Goal: Task Accomplishment & Management: Use online tool/utility

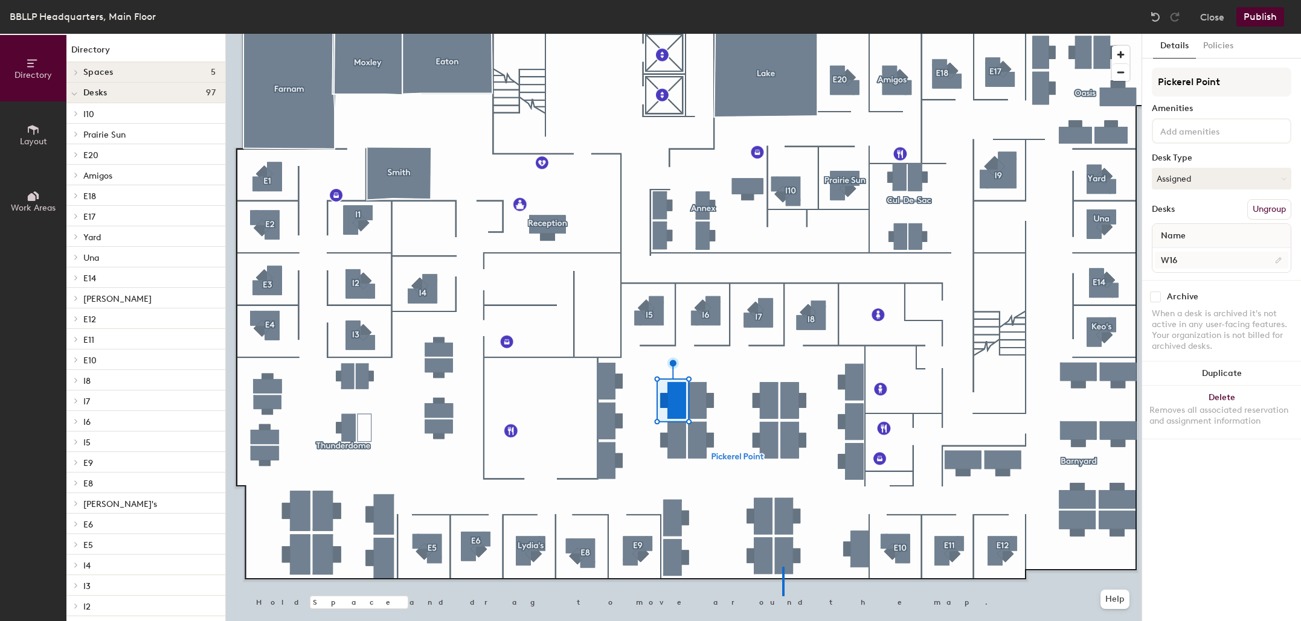
click at [783, 34] on div at bounding box center [683, 34] width 915 height 0
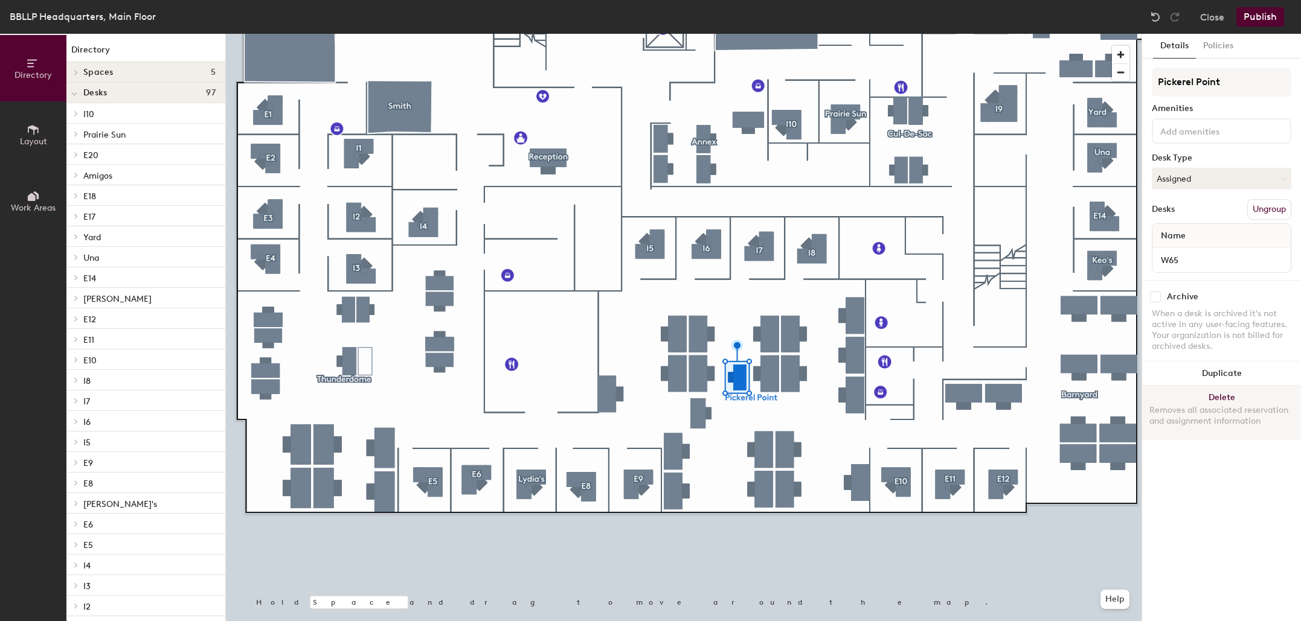
click at [701, 34] on div at bounding box center [683, 34] width 915 height 0
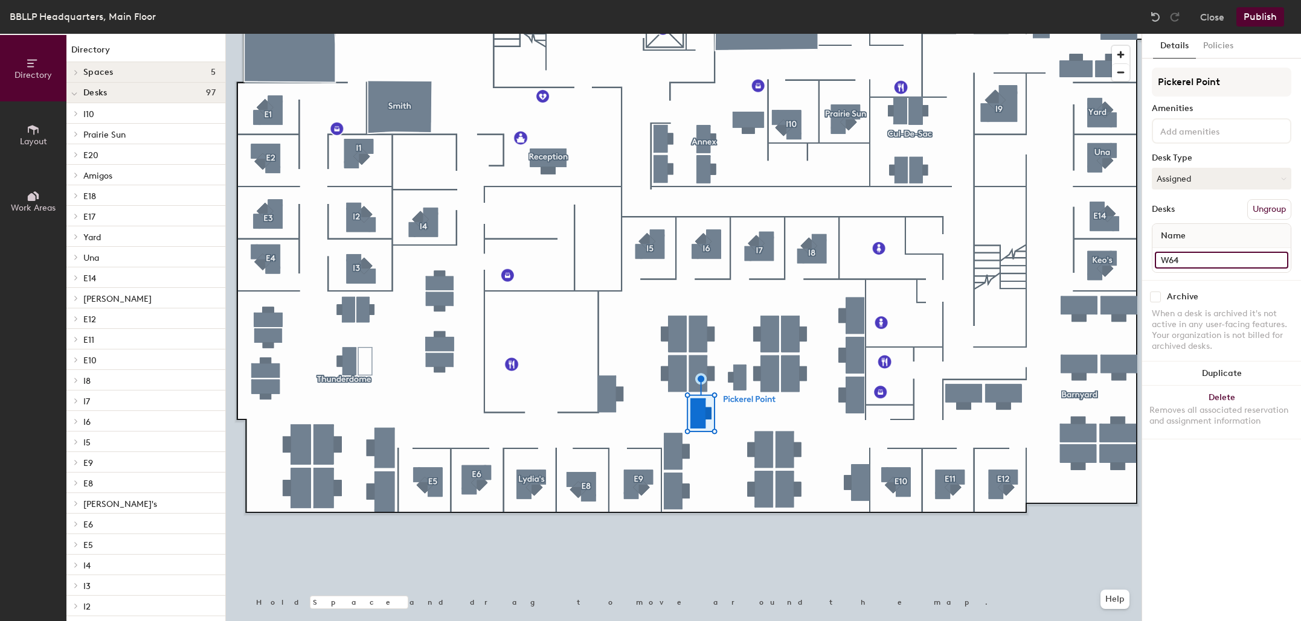
click at [1197, 263] on input "W64" at bounding box center [1220, 260] width 133 height 17
type input "W21"
click at [1213, 261] on input "W65" at bounding box center [1220, 260] width 133 height 17
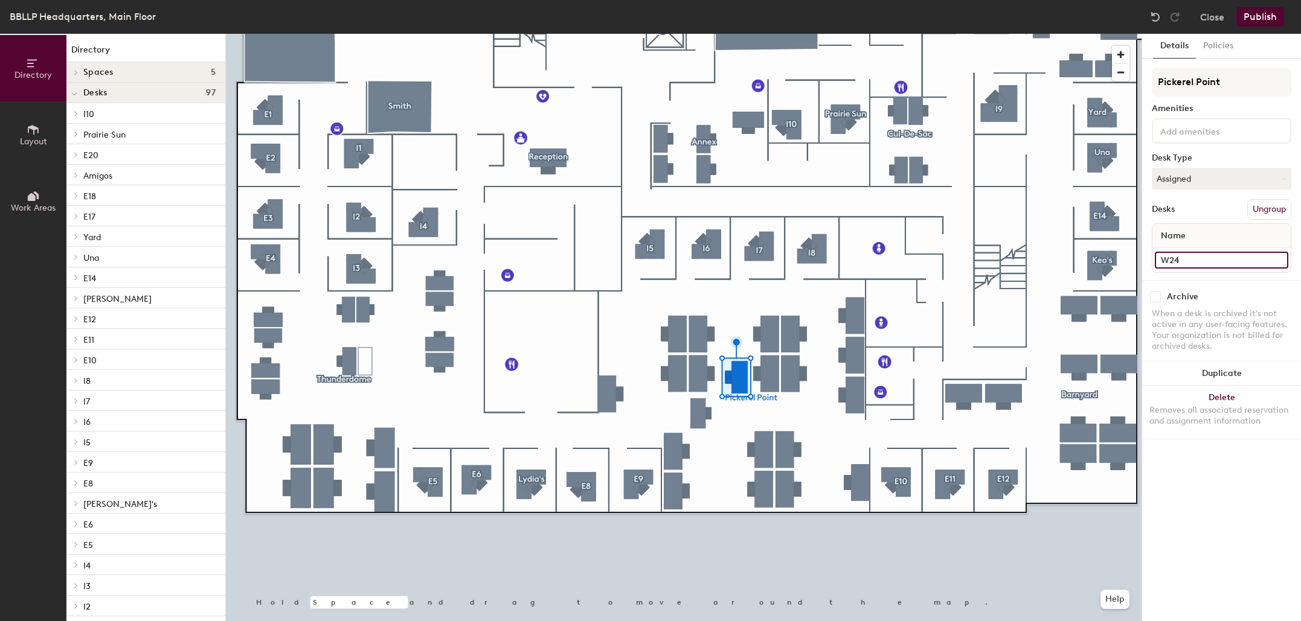
type input "W24"
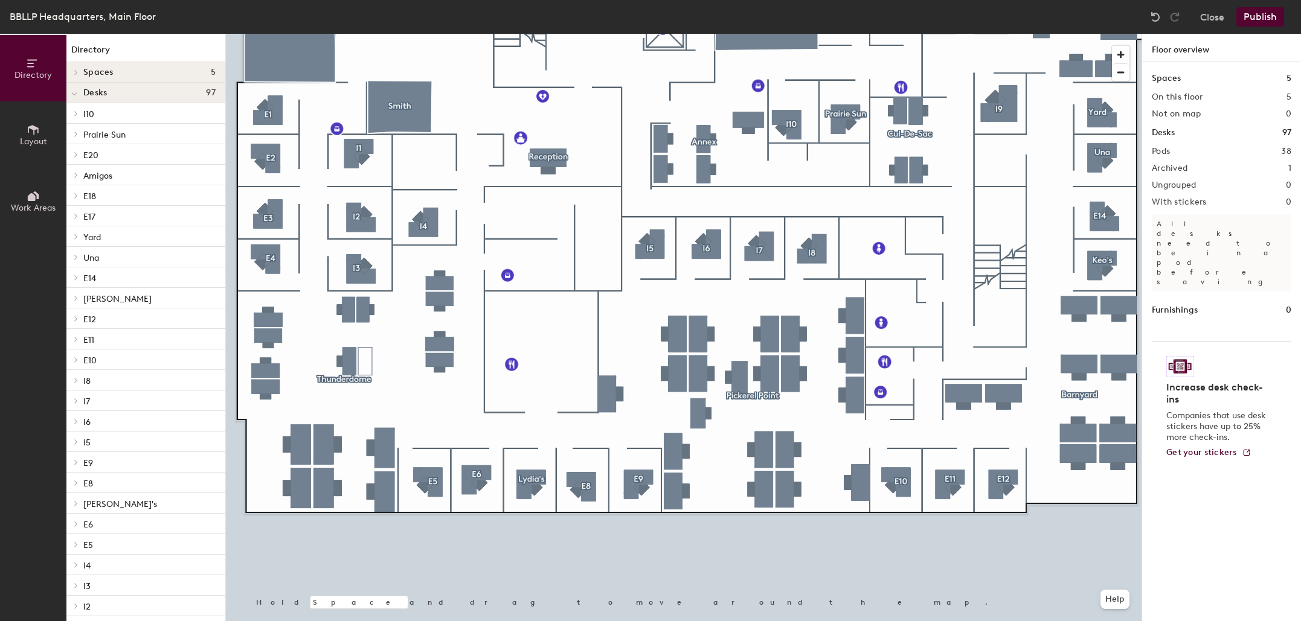
click at [679, 34] on div at bounding box center [683, 34] width 915 height 0
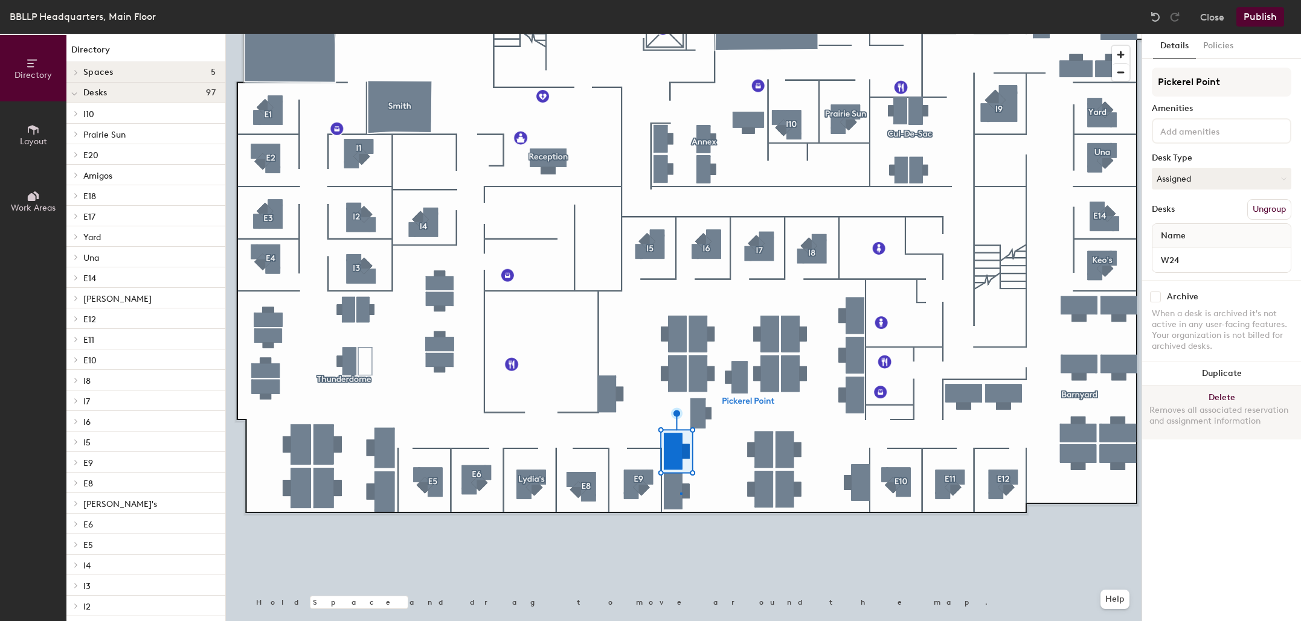
click at [680, 34] on div at bounding box center [683, 34] width 915 height 0
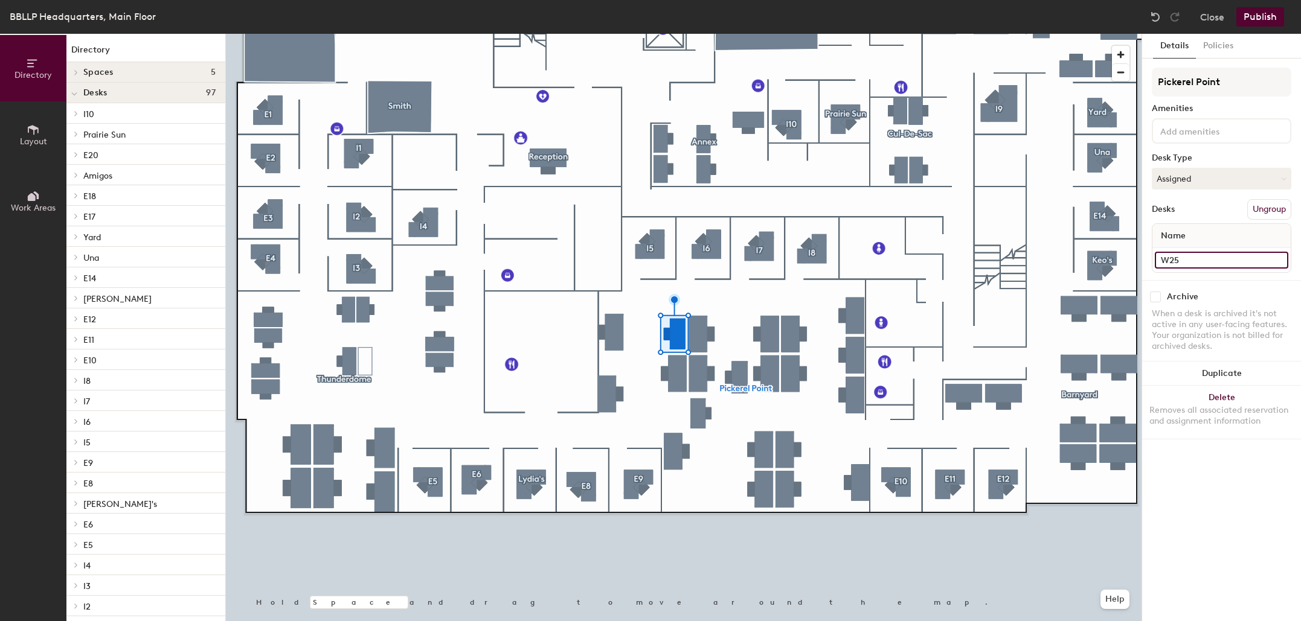
click at [1206, 264] on input "W25" at bounding box center [1220, 260] width 133 height 17
click at [1207, 260] on input "W25" at bounding box center [1220, 260] width 133 height 17
type input "W16"
click at [680, 34] on div at bounding box center [683, 34] width 915 height 0
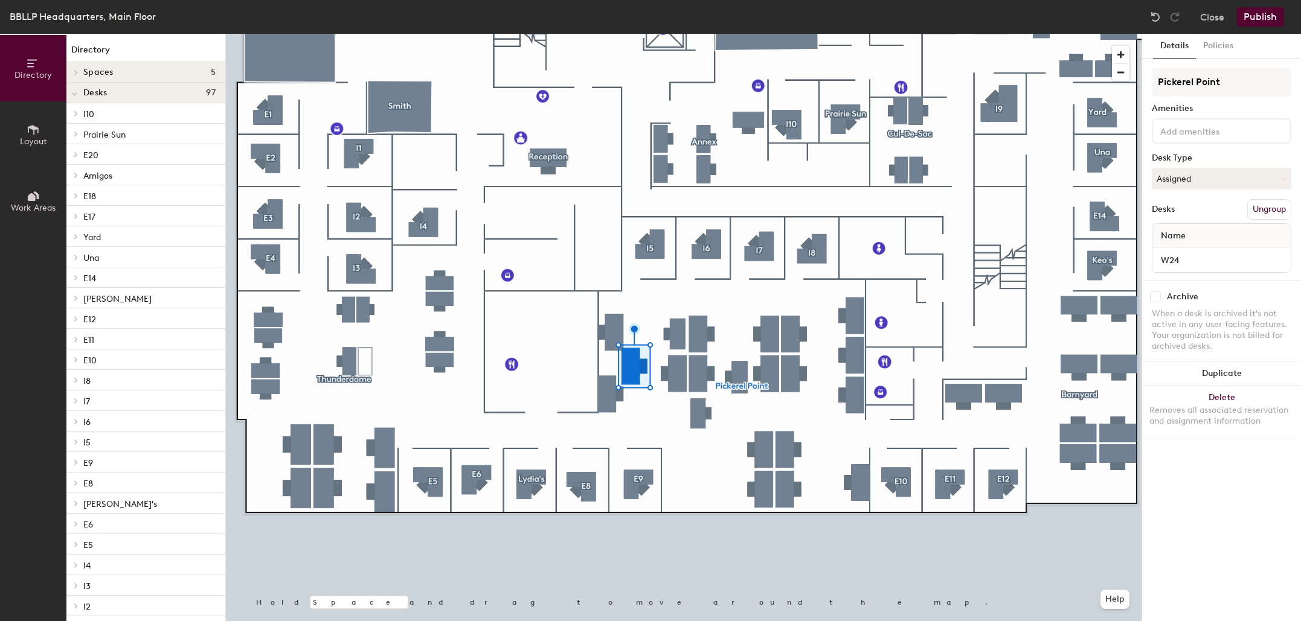
click at [422, 34] on div at bounding box center [683, 34] width 915 height 0
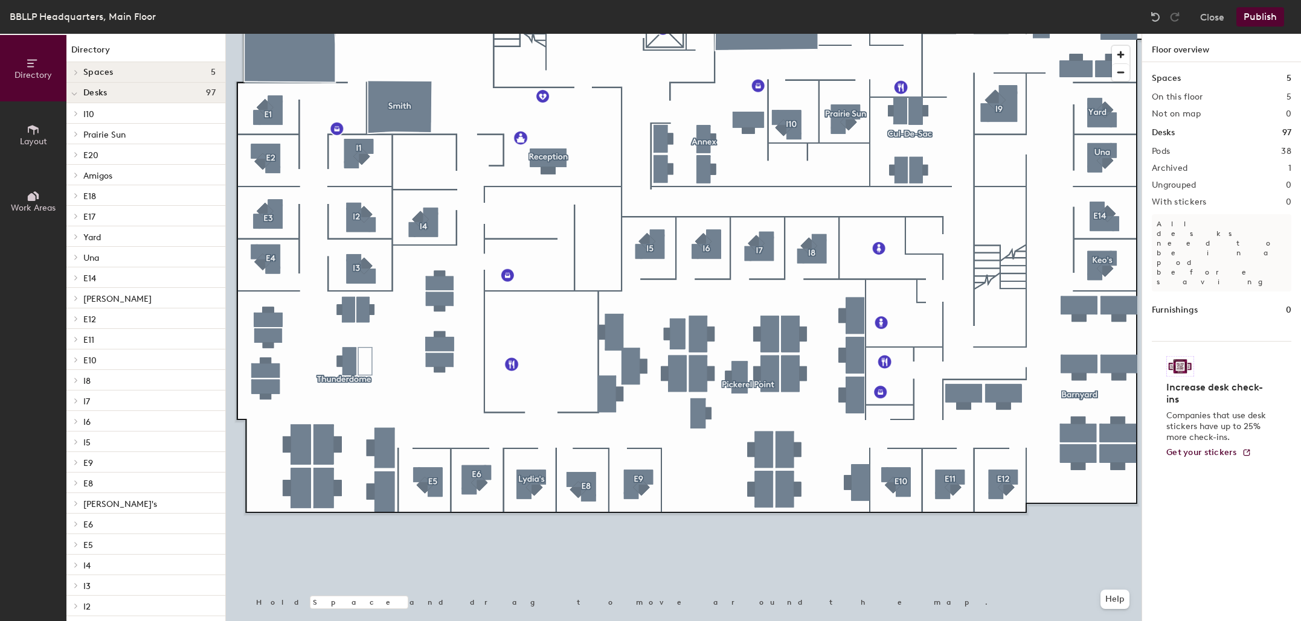
click at [37, 136] on button "Layout" at bounding box center [33, 134] width 66 height 66
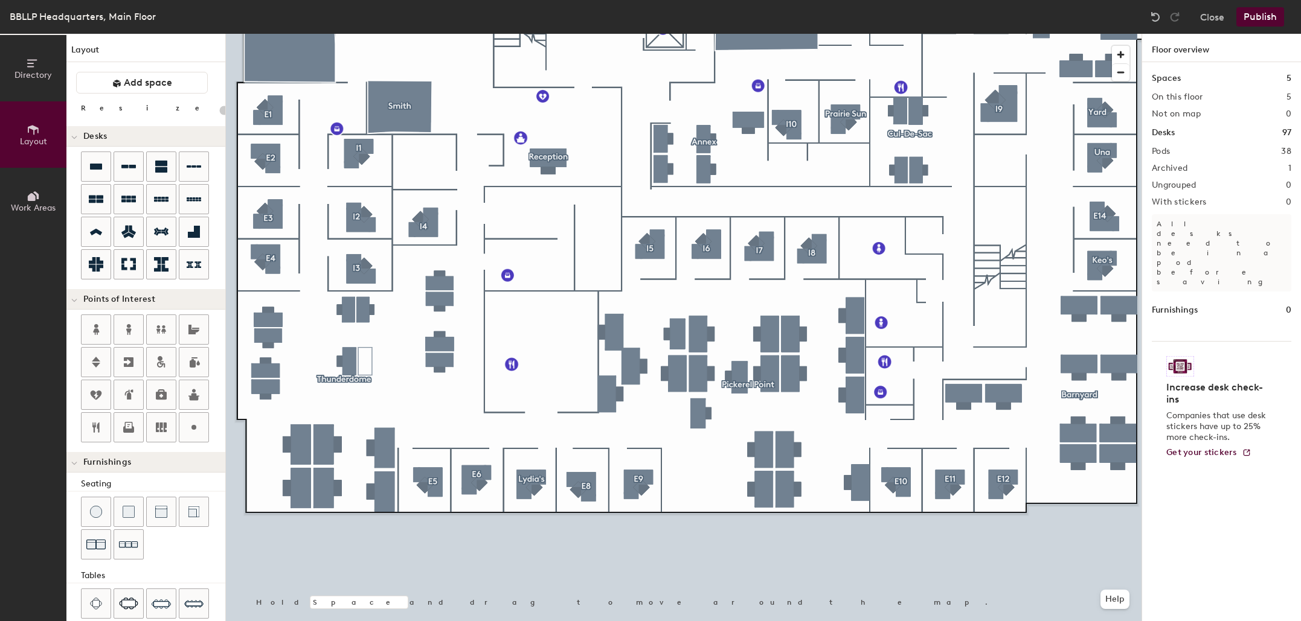
click at [679, 479] on div "Directory Layout Work Areas Layout Add space Resize Desks Points of Interest Fu…" at bounding box center [650, 328] width 1301 height 588
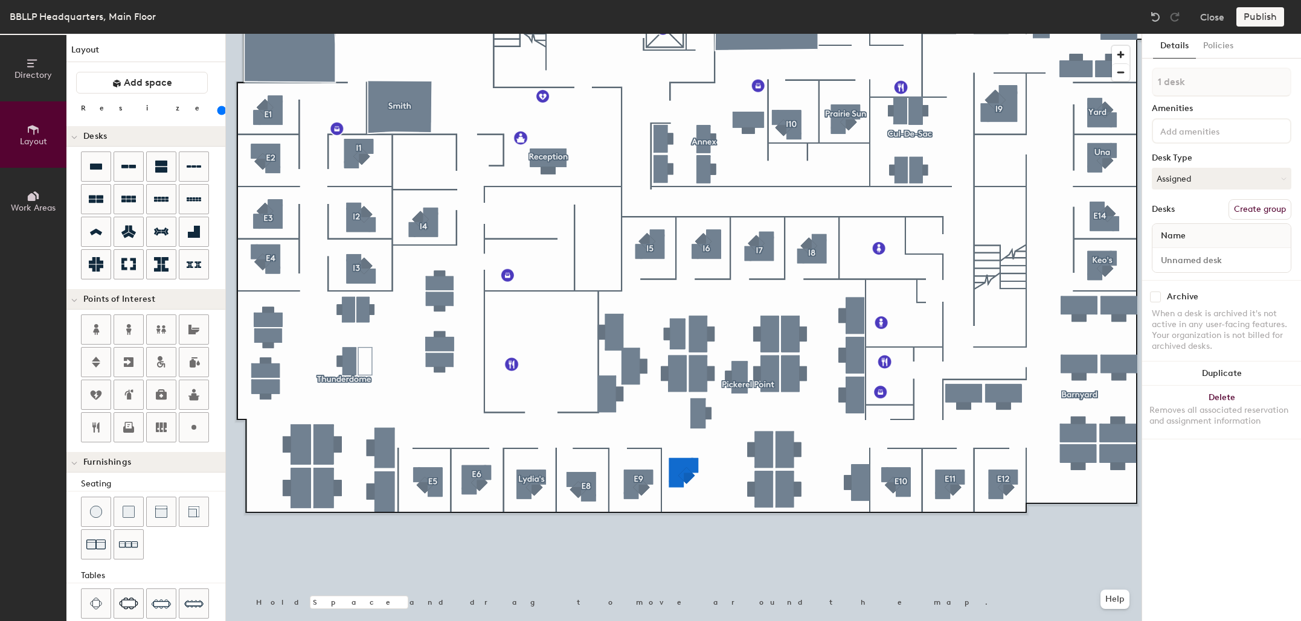
type input "140"
click at [1189, 255] on input at bounding box center [1220, 260] width 133 height 17
type input "W22"
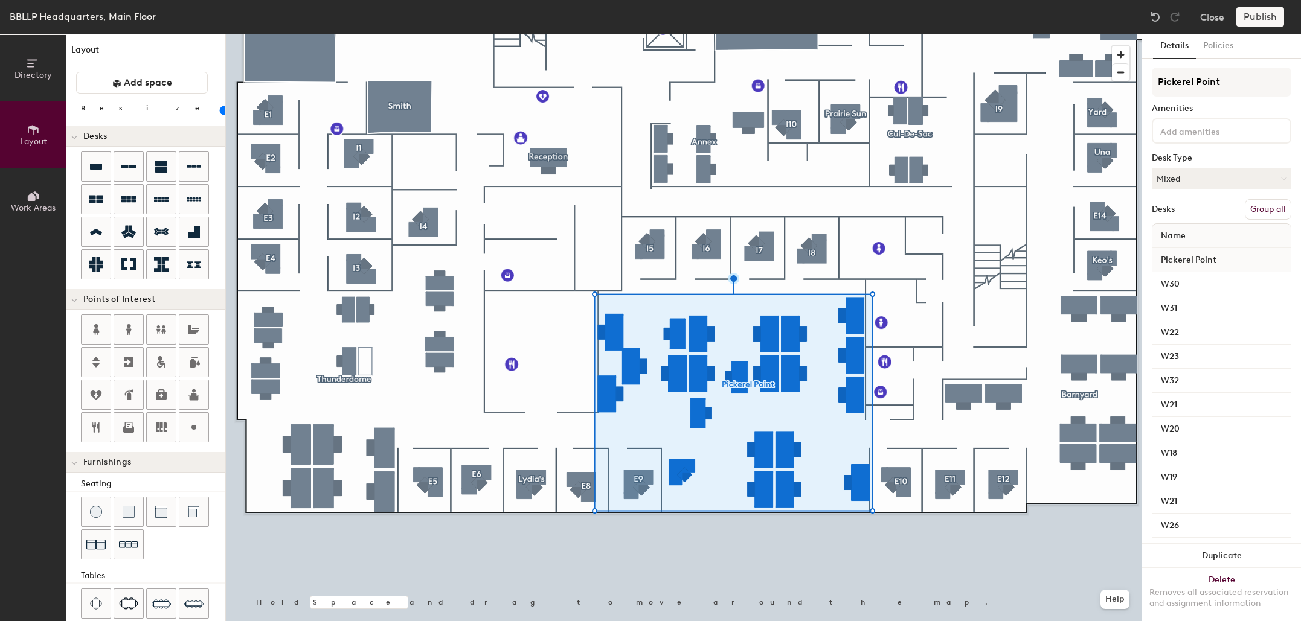
click at [1267, 210] on button "Group all" at bounding box center [1267, 209] width 46 height 21
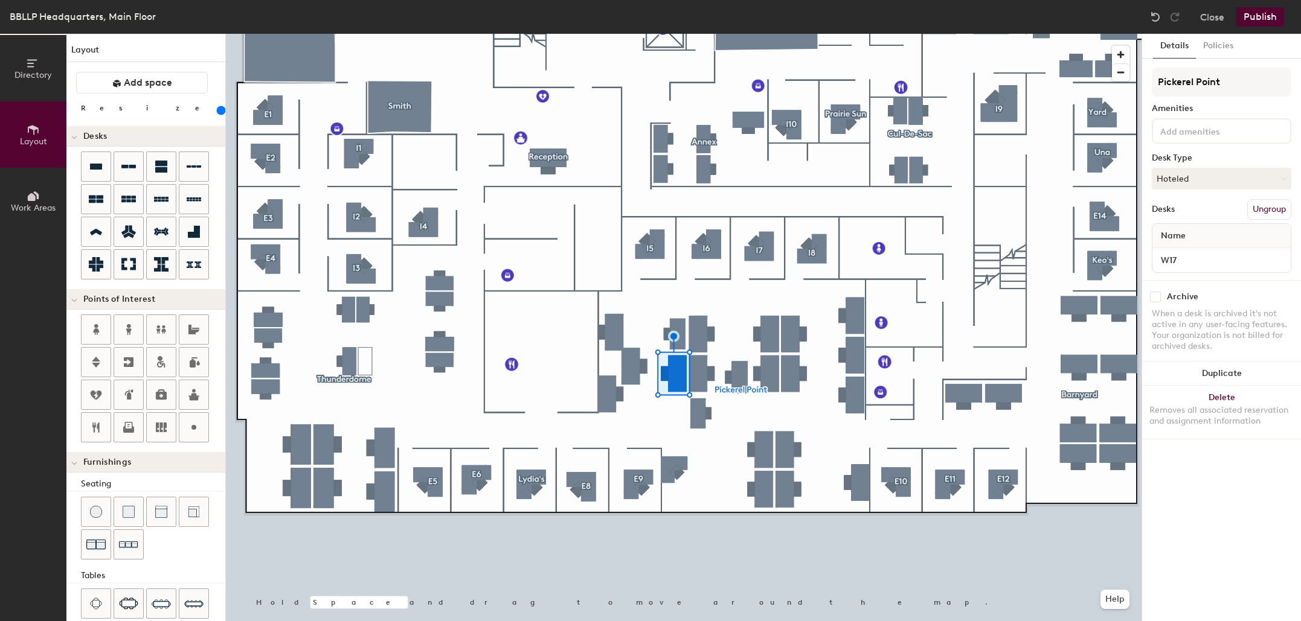
click at [853, 34] on div at bounding box center [683, 34] width 915 height 0
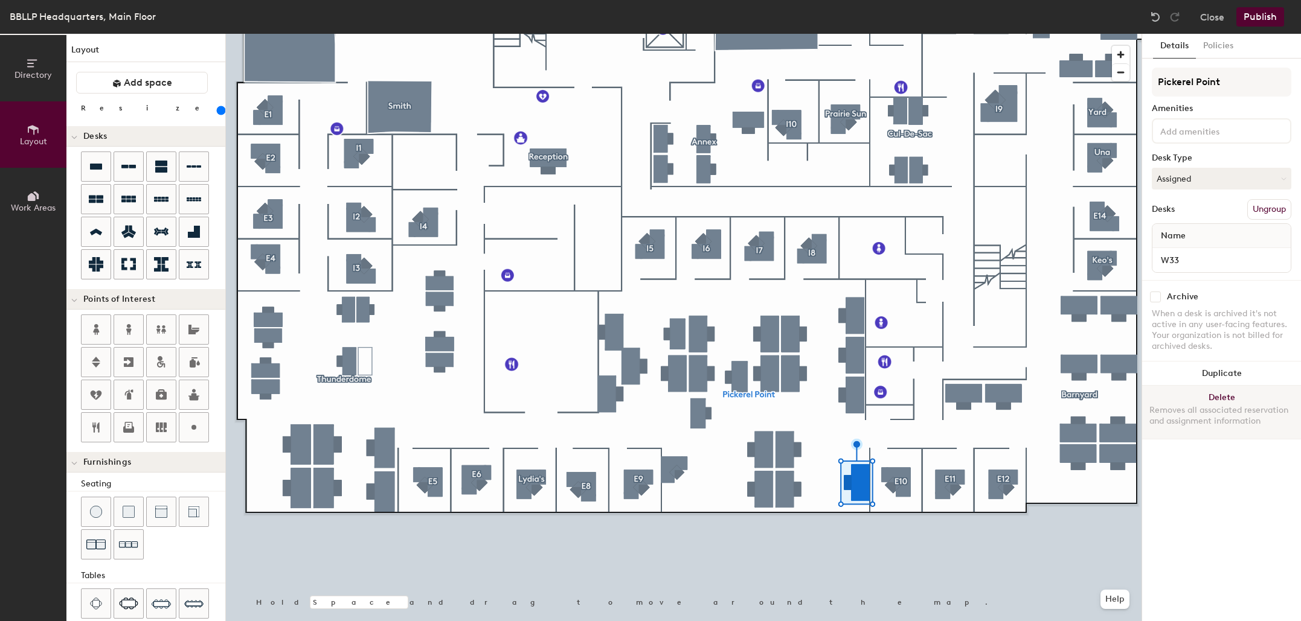
click at [1228, 401] on button "Delete Removes all associated reservation and assignment information" at bounding box center [1221, 412] width 159 height 53
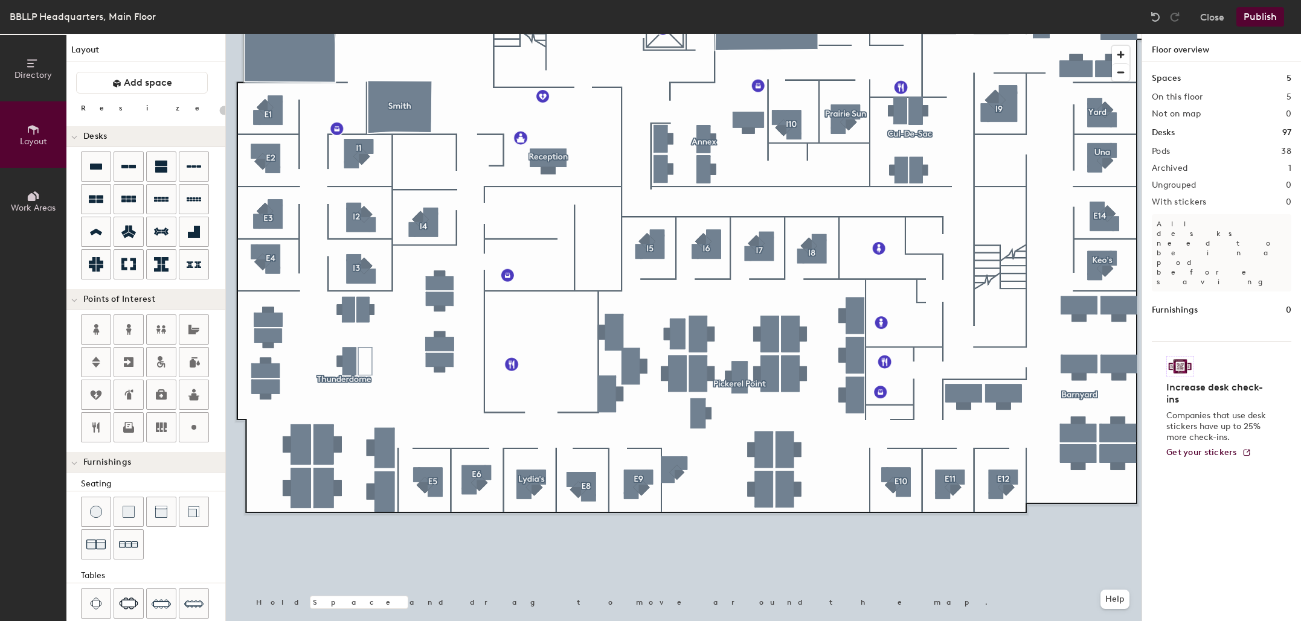
type input "20"
click at [705, 34] on div at bounding box center [683, 34] width 915 height 0
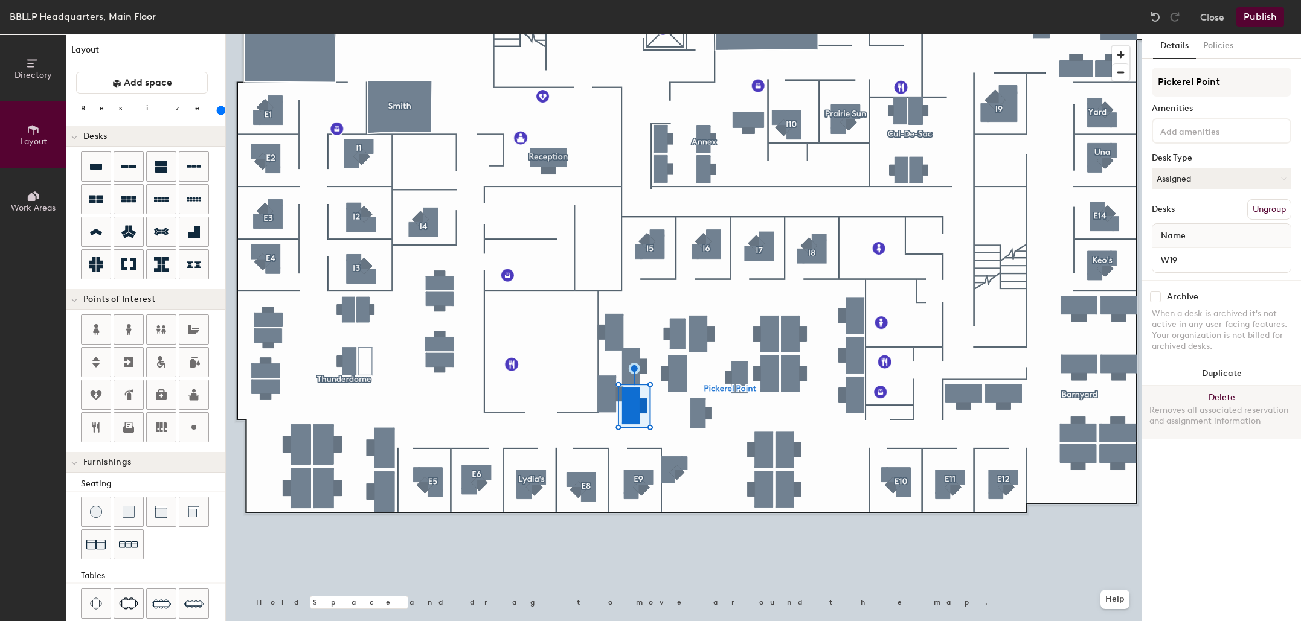
click at [674, 34] on div at bounding box center [683, 34] width 915 height 0
type input "160"
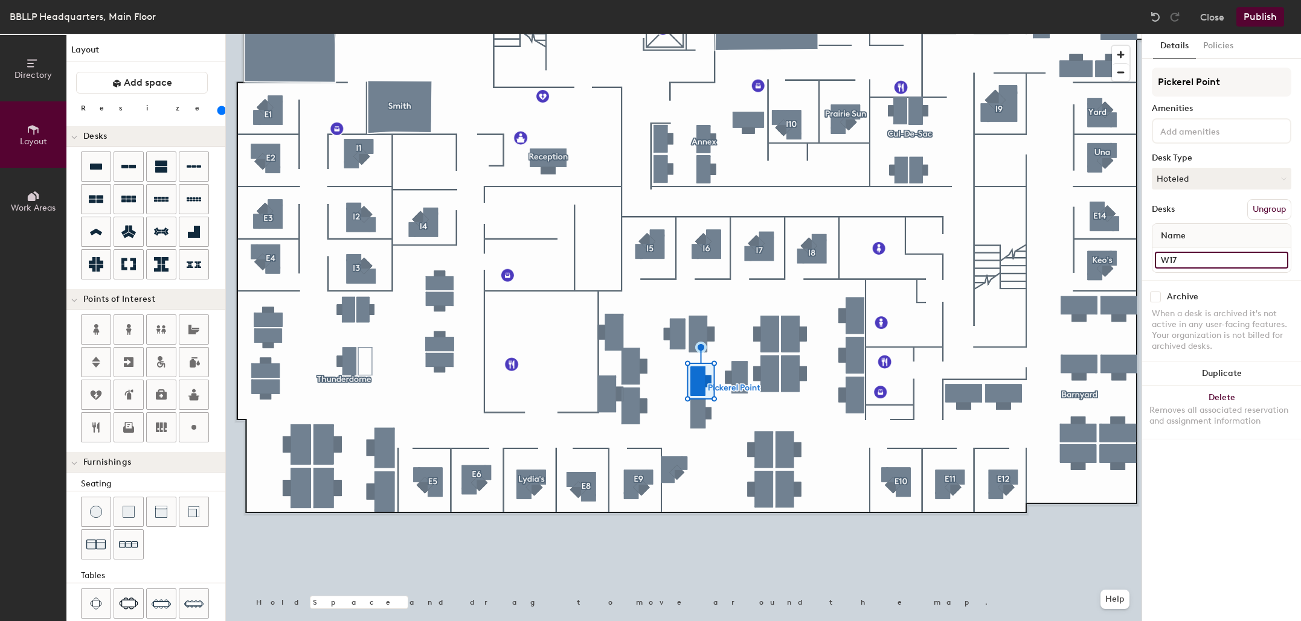
click at [1184, 257] on input "W17" at bounding box center [1220, 260] width 133 height 17
click at [1188, 257] on input "W17" at bounding box center [1220, 260] width 133 height 17
type input "W20"
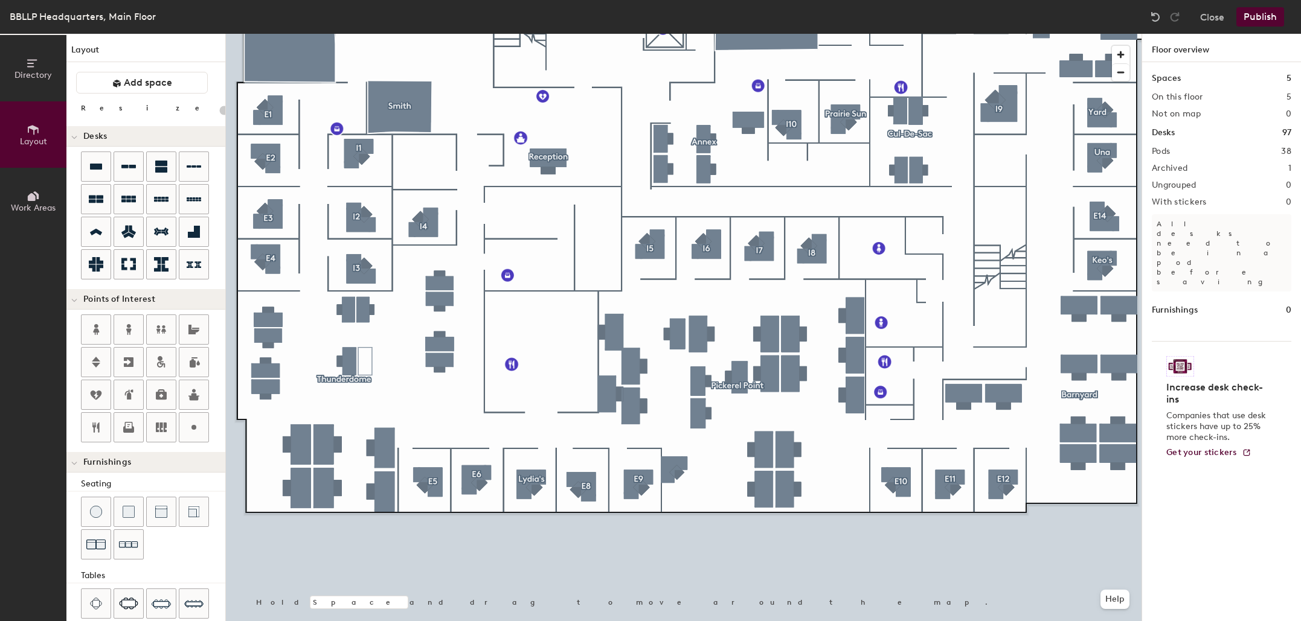
click at [702, 34] on div at bounding box center [683, 34] width 915 height 0
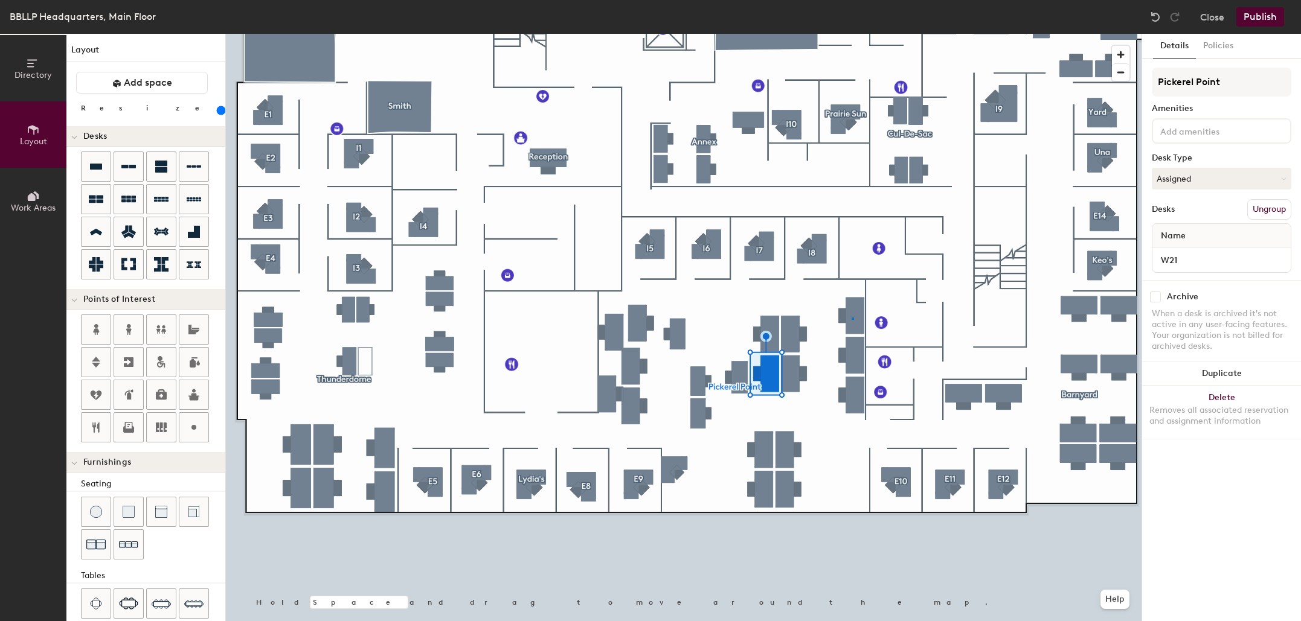
click at [851, 34] on div at bounding box center [683, 34] width 915 height 0
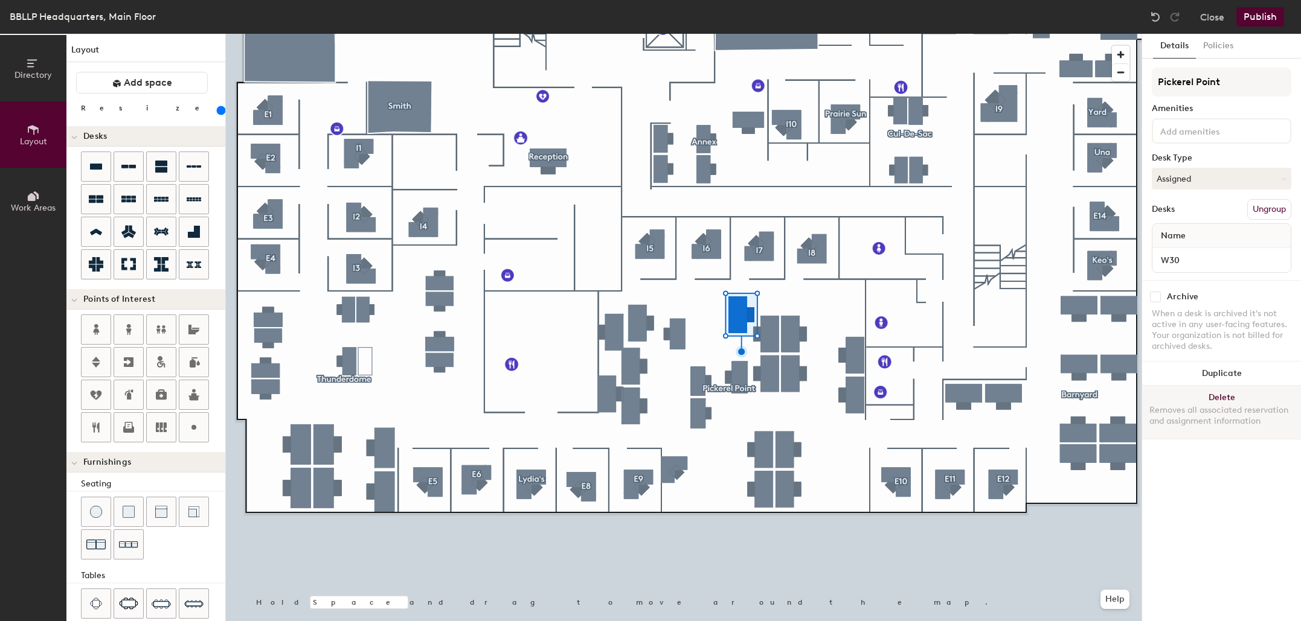
click at [789, 34] on div at bounding box center [683, 34] width 915 height 0
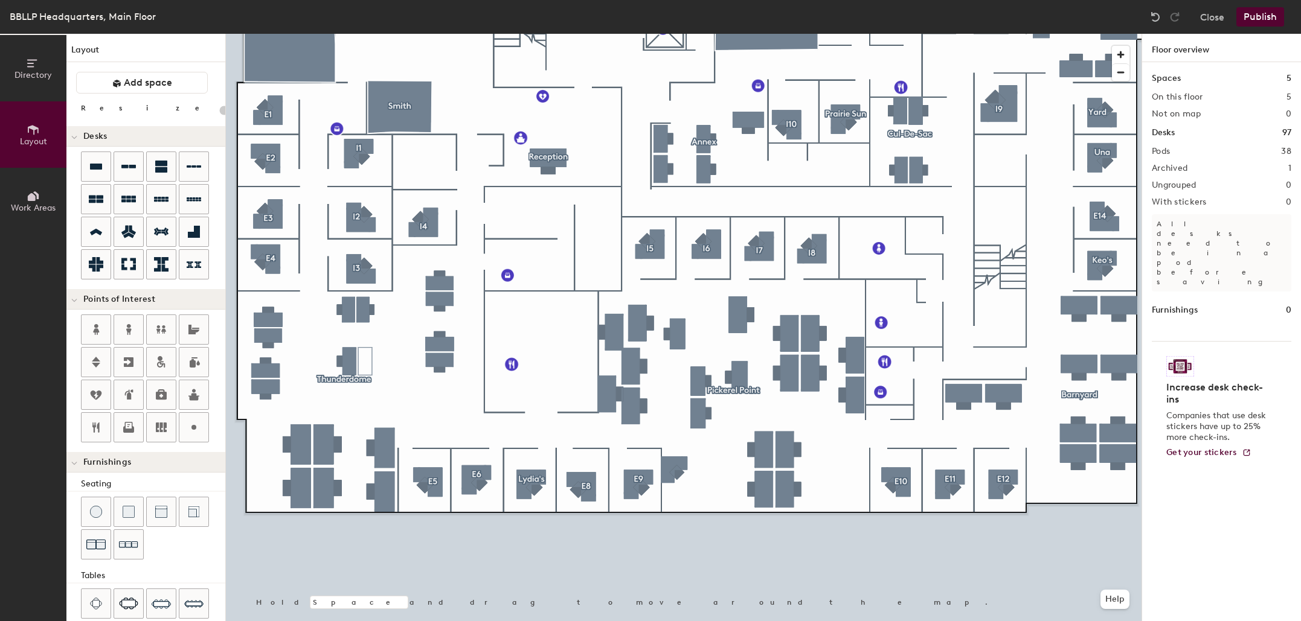
click at [746, 34] on div at bounding box center [683, 34] width 915 height 0
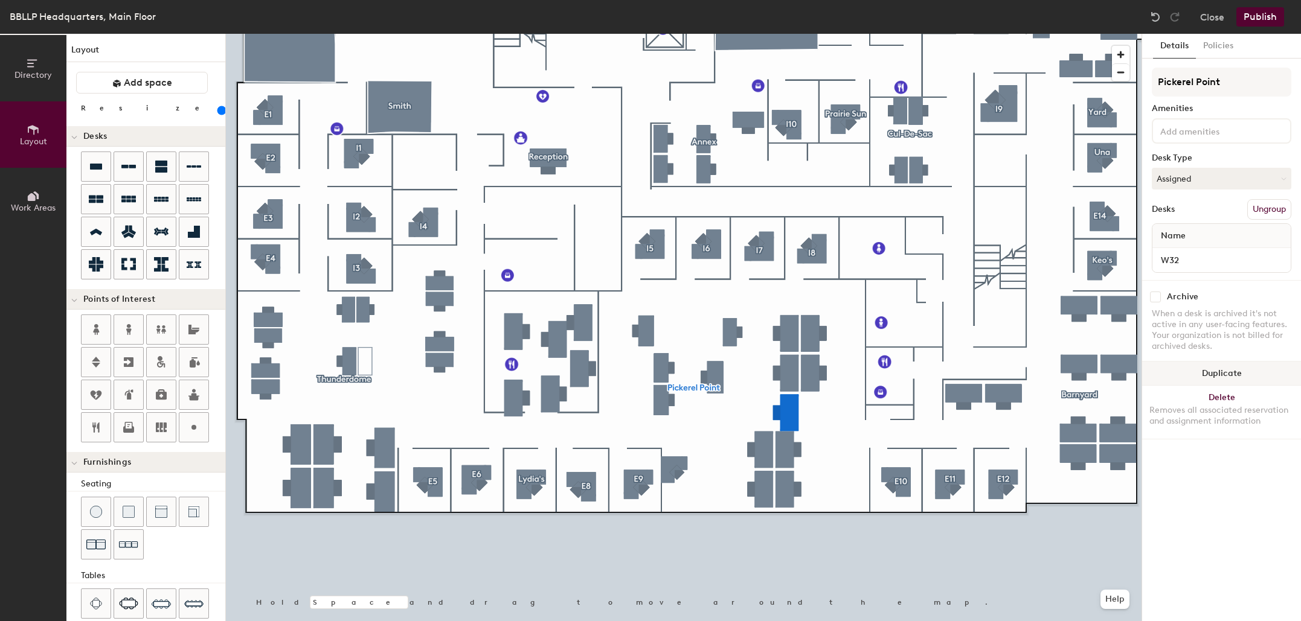
type input "160"
click at [1225, 255] on input "W32" at bounding box center [1220, 260] width 133 height 17
click at [1215, 259] on input "W32" at bounding box center [1220, 260] width 133 height 17
type input "W29"
click at [790, 34] on div at bounding box center [683, 34] width 915 height 0
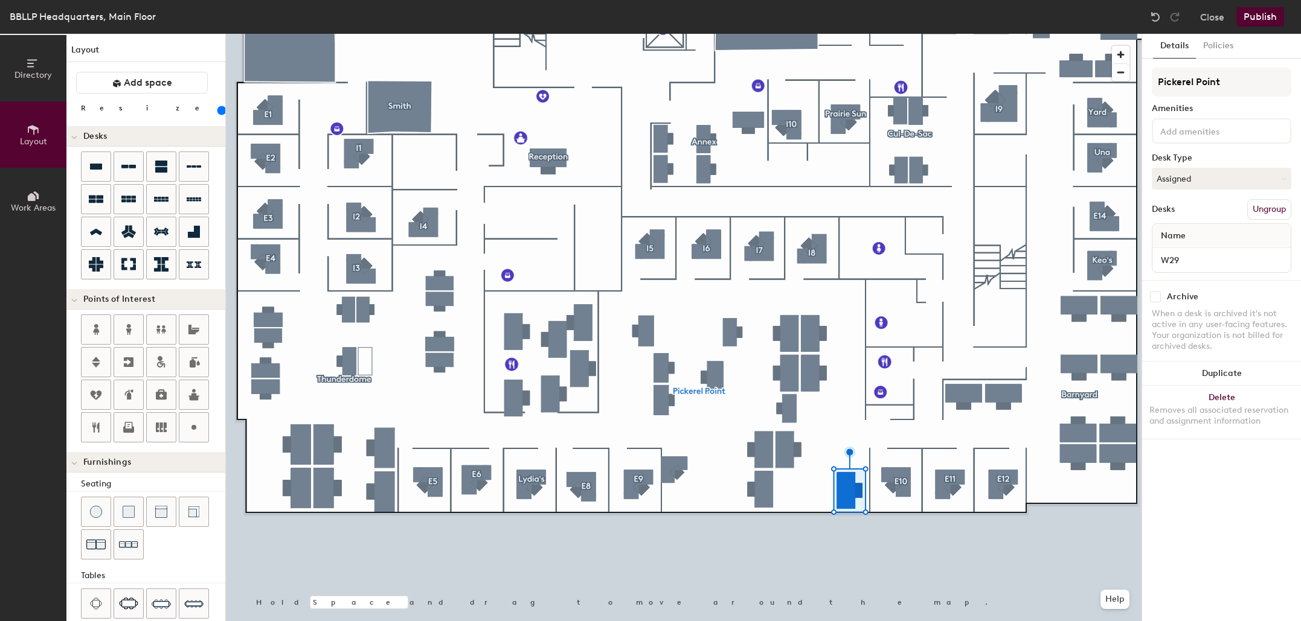
type input "160"
click at [1197, 257] on input "W29" at bounding box center [1220, 260] width 133 height 17
click at [1197, 260] on input "W29" at bounding box center [1220, 260] width 133 height 17
type input "W37"
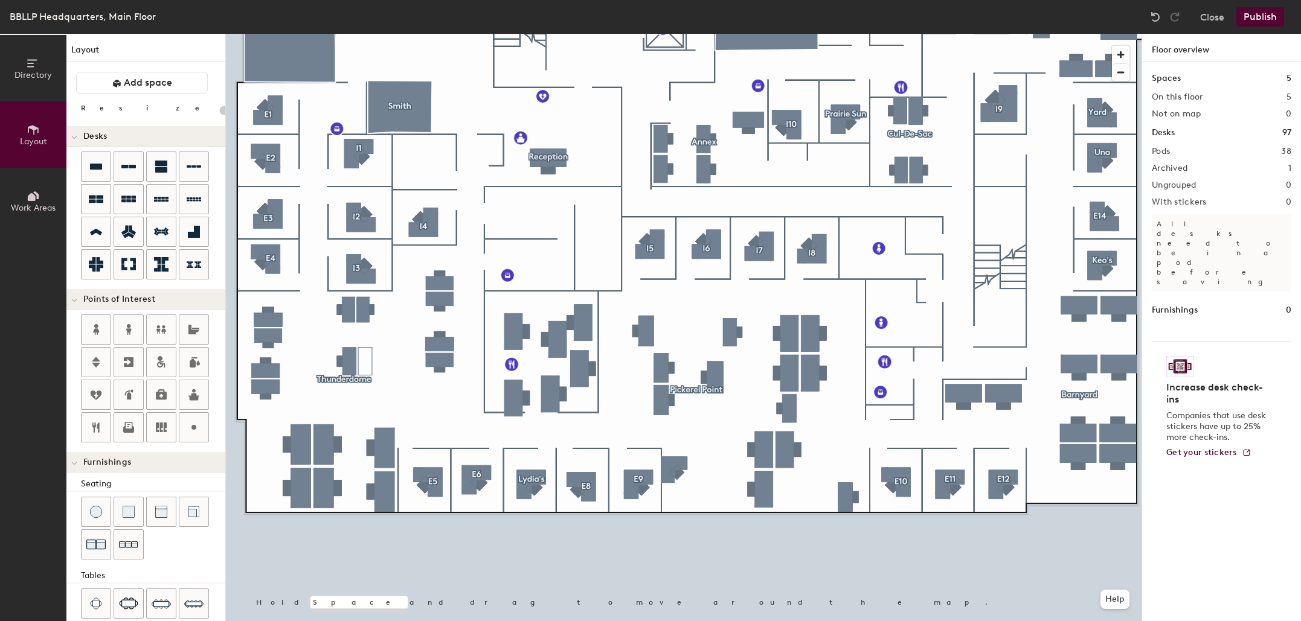
click at [758, 34] on div at bounding box center [683, 34] width 915 height 0
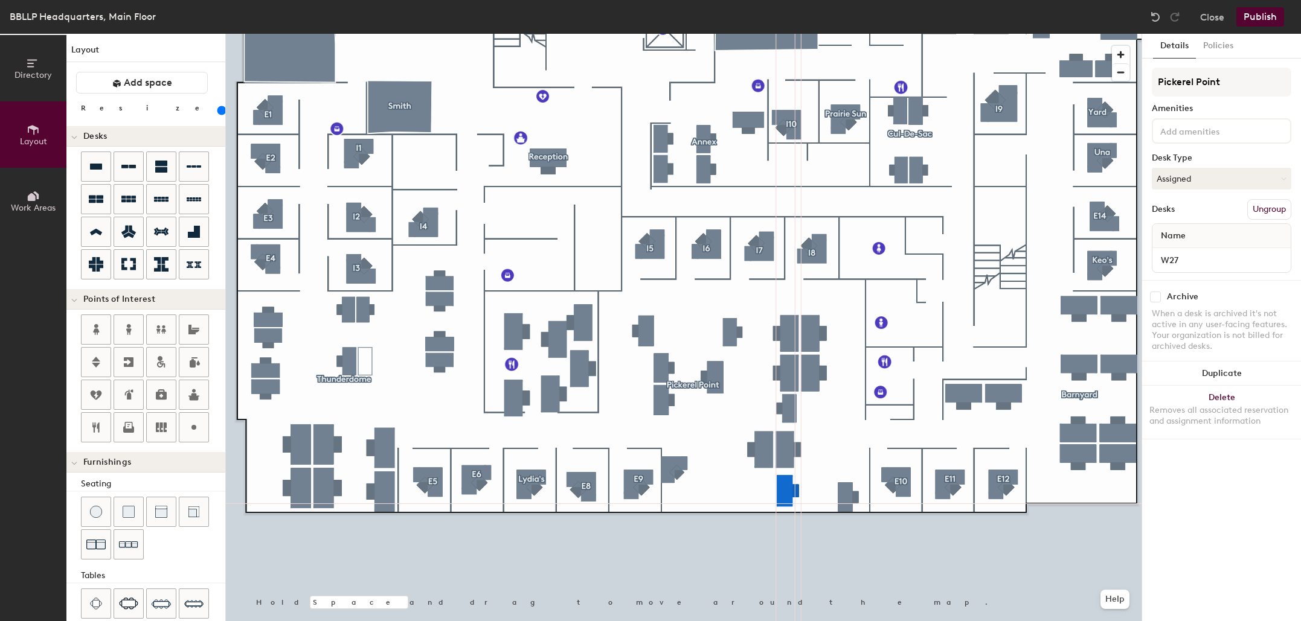
type input "180"
click at [1212, 275] on div "Pickerel Point Amenities Desk Type Assigned Desks Ungroup Name W27" at bounding box center [1220, 174] width 139 height 213
type input "180"
click at [1209, 267] on input "W27" at bounding box center [1220, 260] width 133 height 17
click at [1208, 266] on input "W27" at bounding box center [1220, 260] width 133 height 17
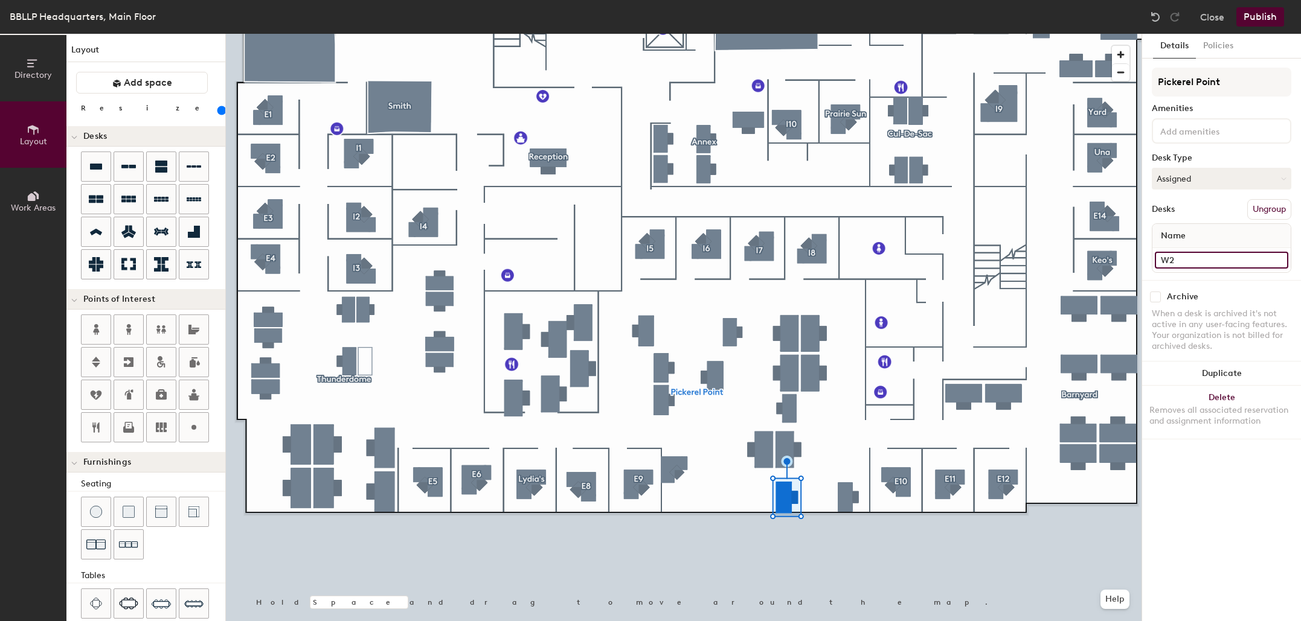
type input "W"
type input "180"
type input "W3"
type input "180"
type input "W36"
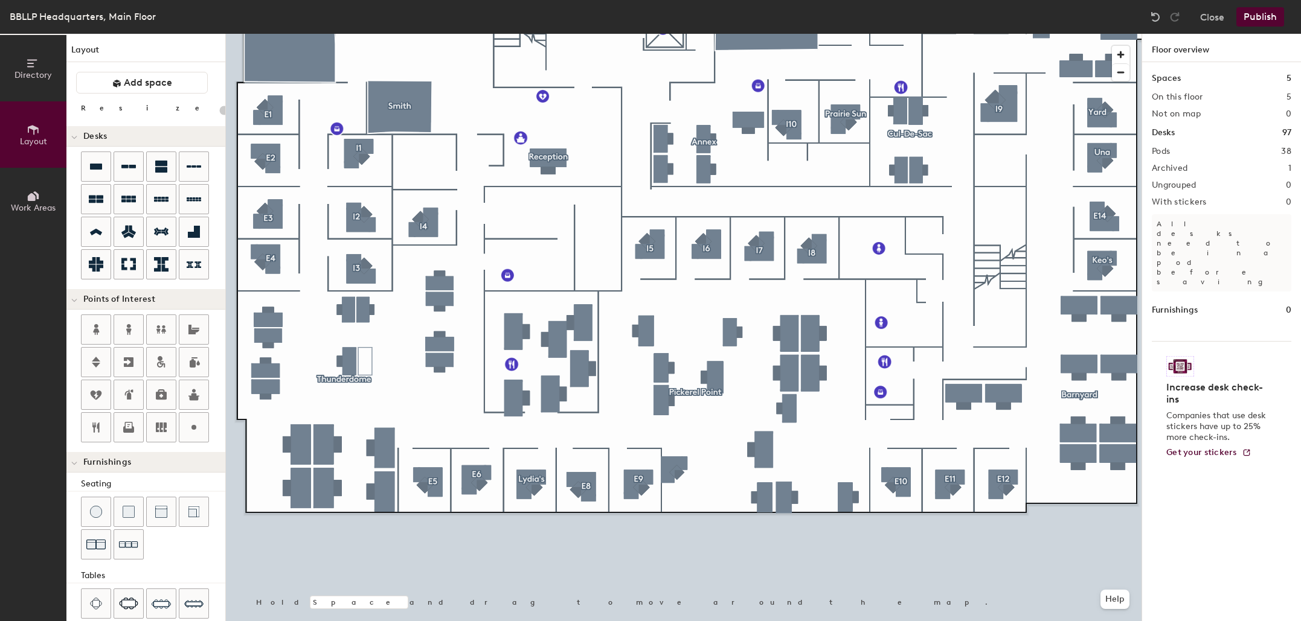
click at [760, 34] on div at bounding box center [683, 34] width 915 height 0
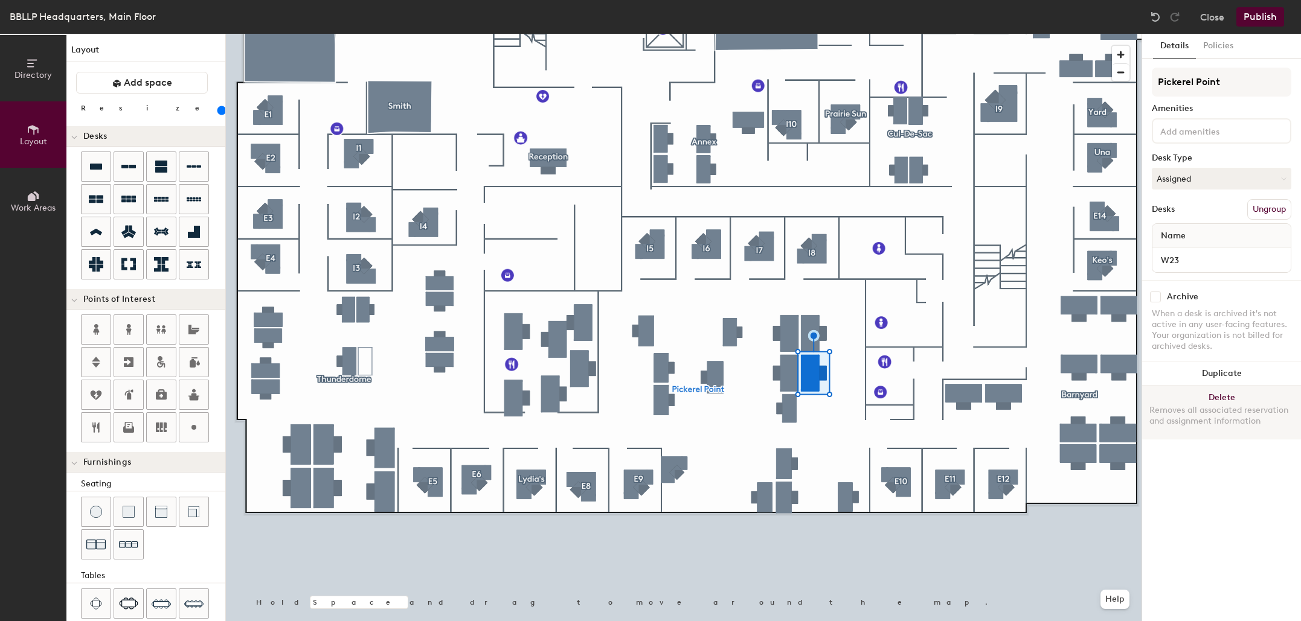
type input "160"
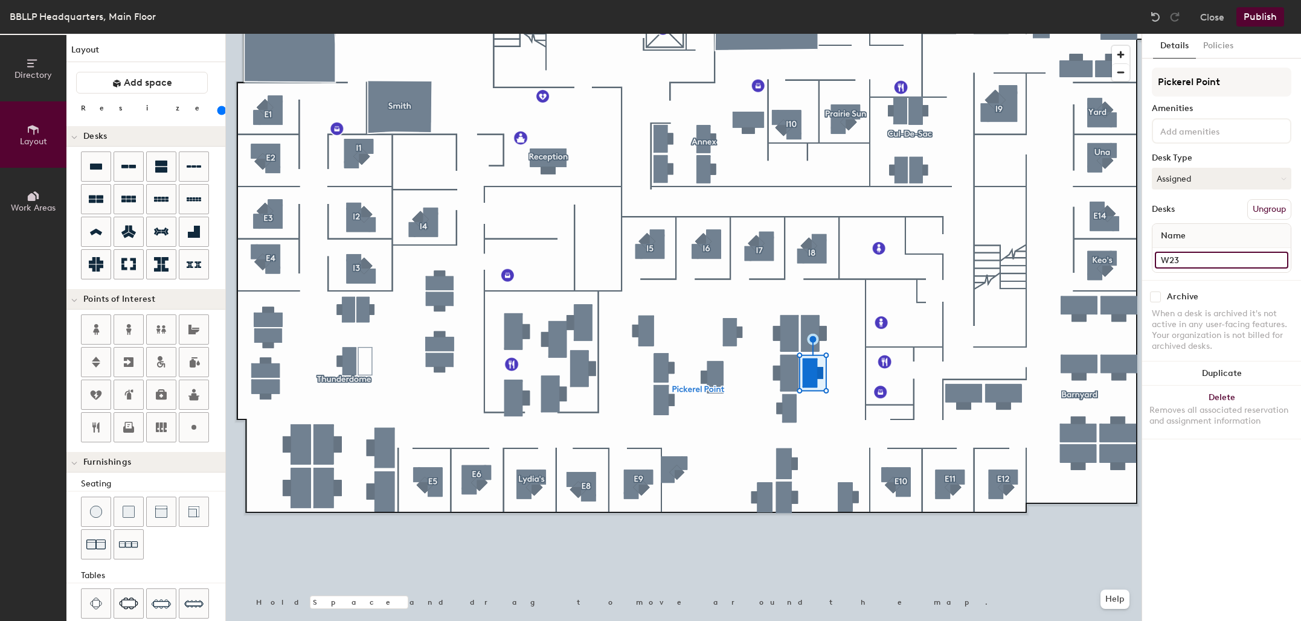
click at [1215, 257] on input "W23" at bounding box center [1220, 260] width 133 height 17
type input "W33"
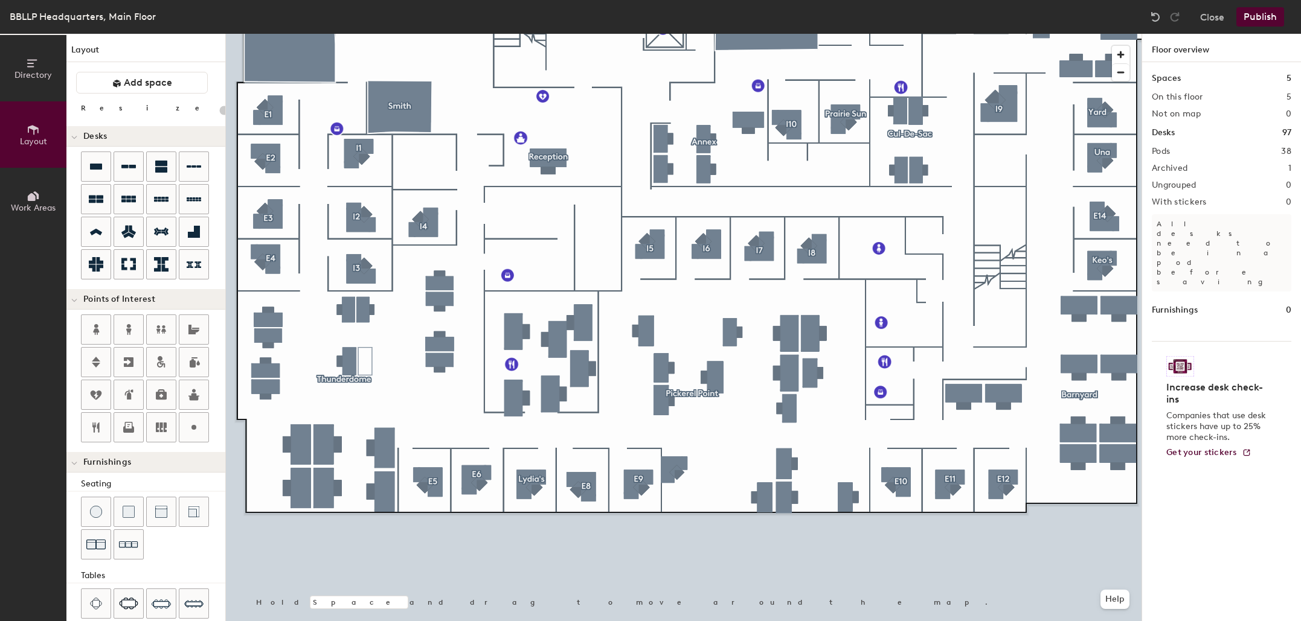
click at [517, 34] on div at bounding box center [683, 34] width 915 height 0
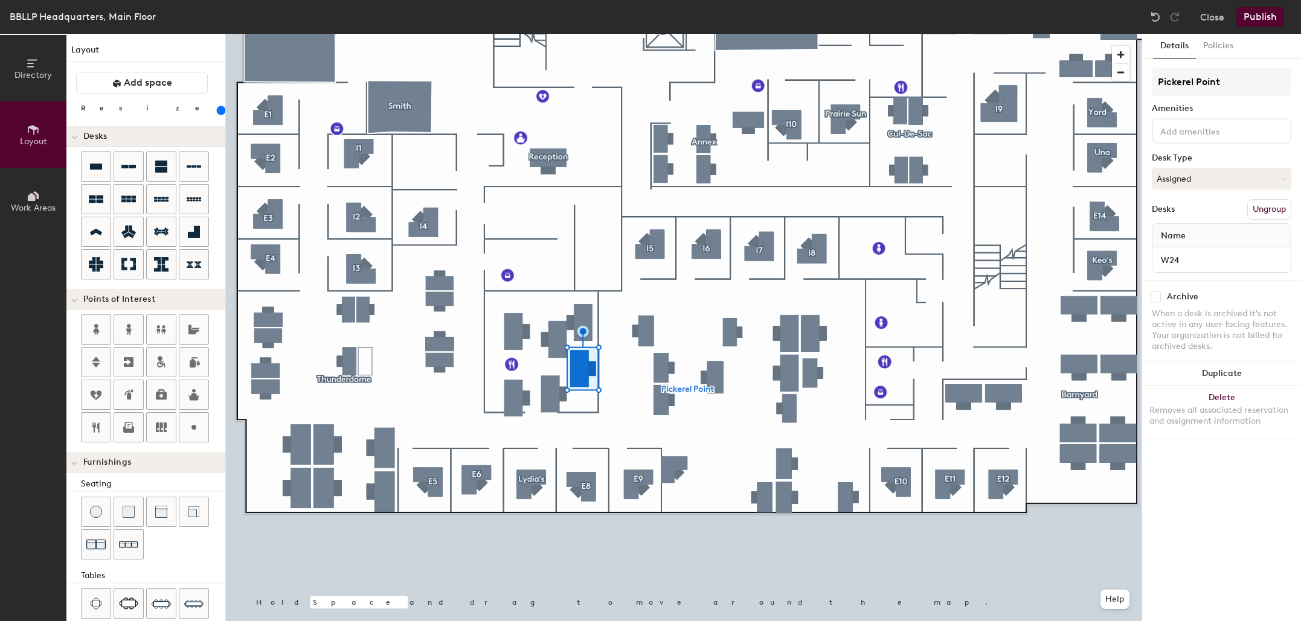
click at [644, 34] on div at bounding box center [683, 34] width 915 height 0
type input "160"
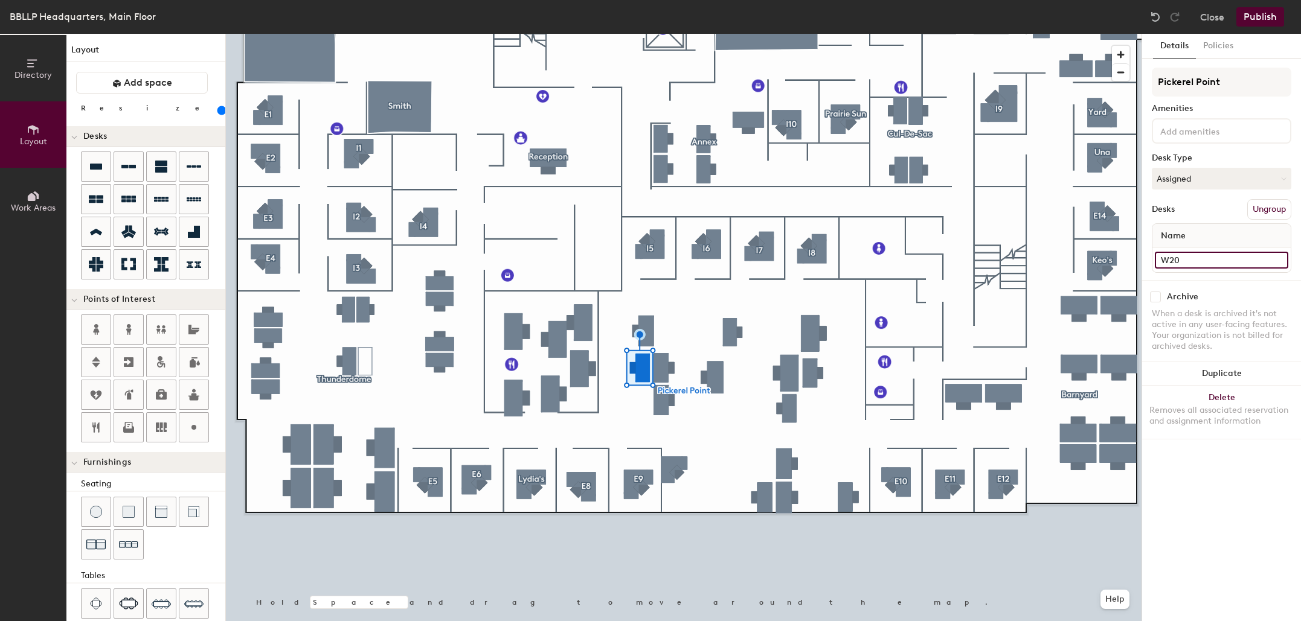
click at [1189, 264] on input "W20" at bounding box center [1220, 260] width 133 height 17
click at [1192, 262] on input "W20" at bounding box center [1220, 260] width 133 height 17
type input "W17"
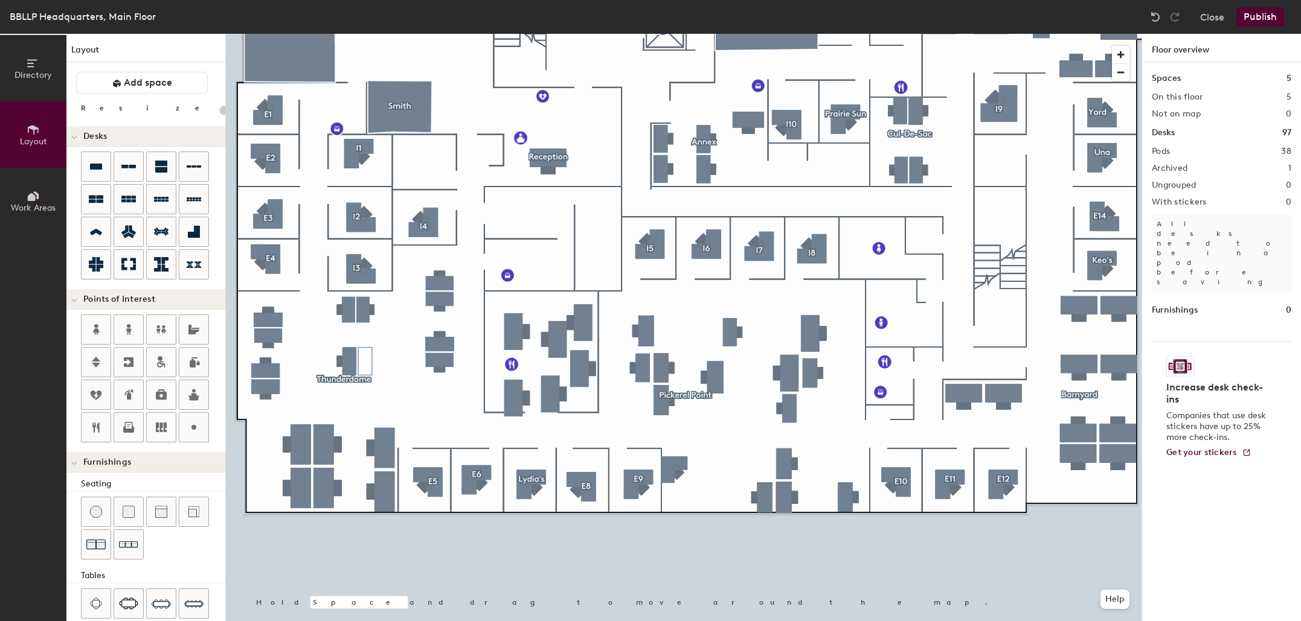
click at [580, 34] on div at bounding box center [683, 34] width 915 height 0
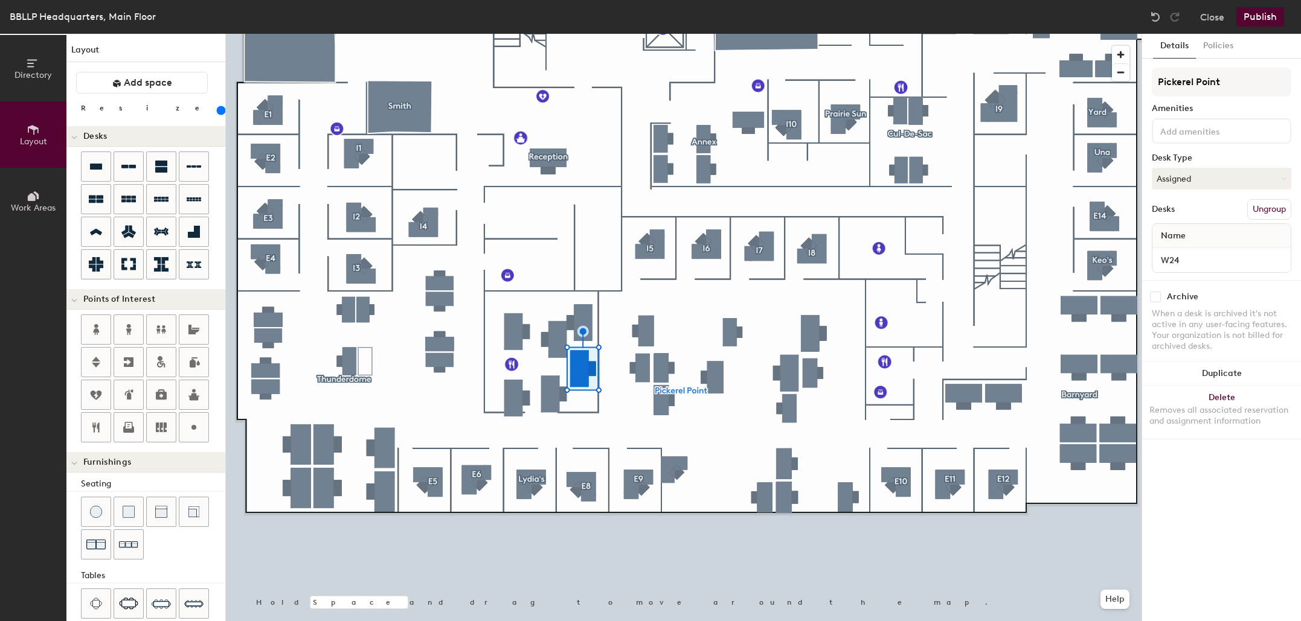
click at [792, 34] on div at bounding box center [683, 34] width 915 height 0
click at [508, 34] on div at bounding box center [683, 34] width 915 height 0
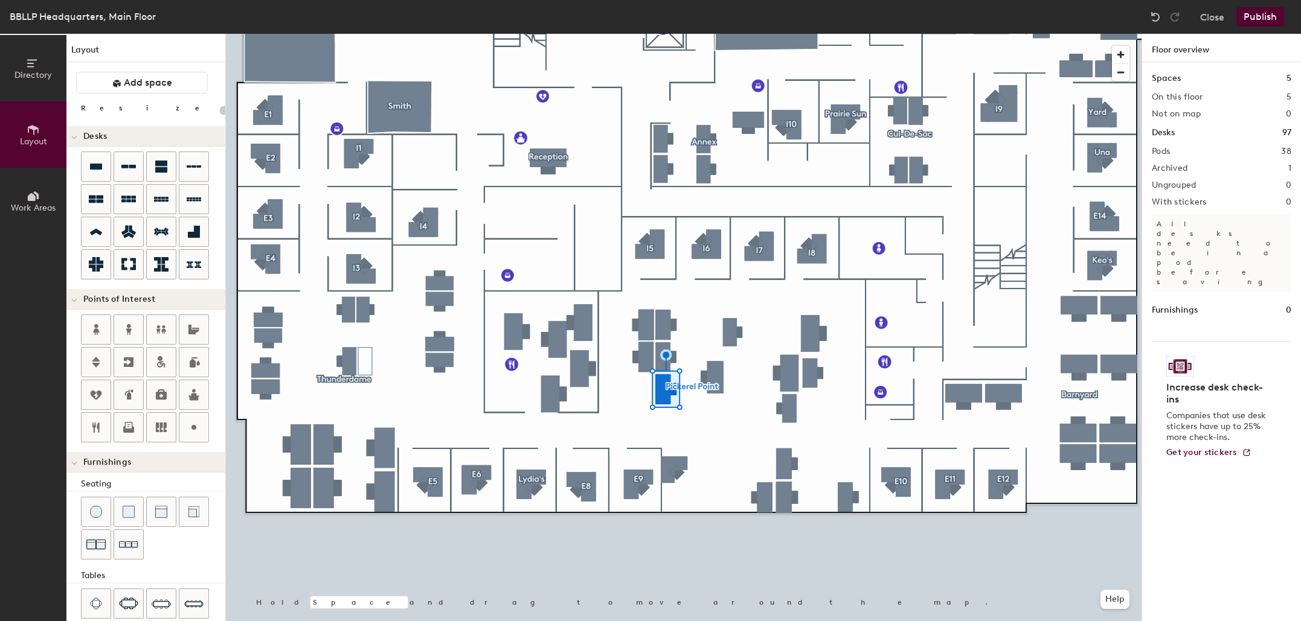
type input "20"
click at [549, 34] on div at bounding box center [683, 34] width 915 height 0
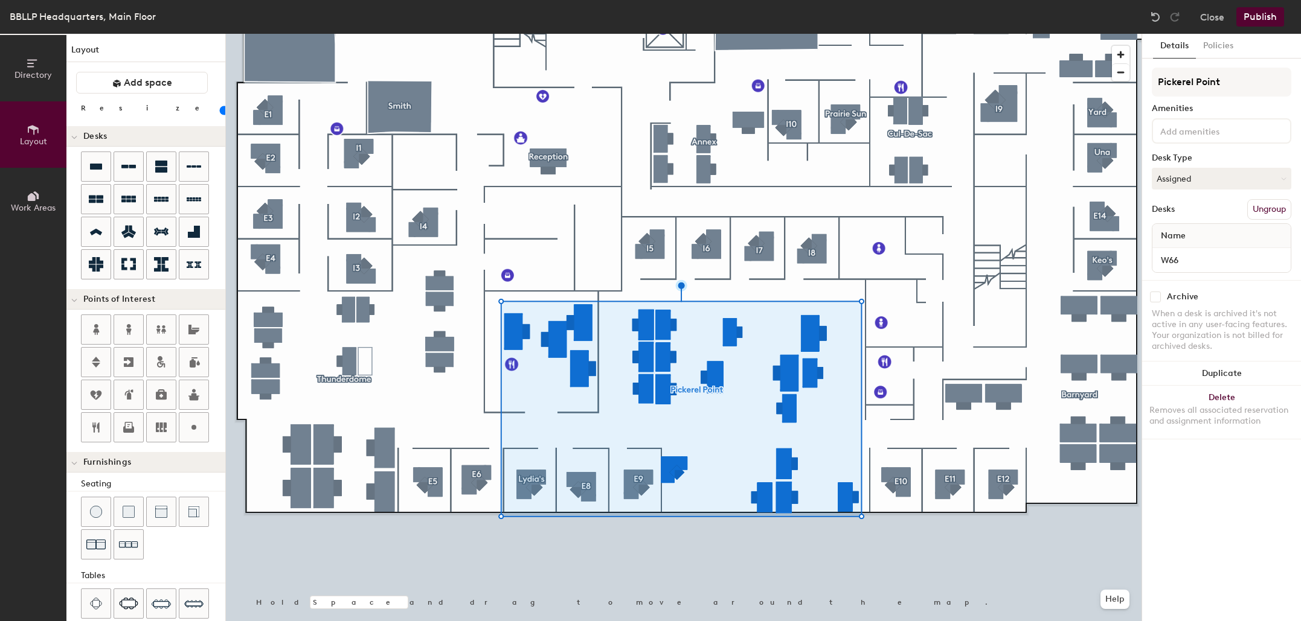
type input "160"
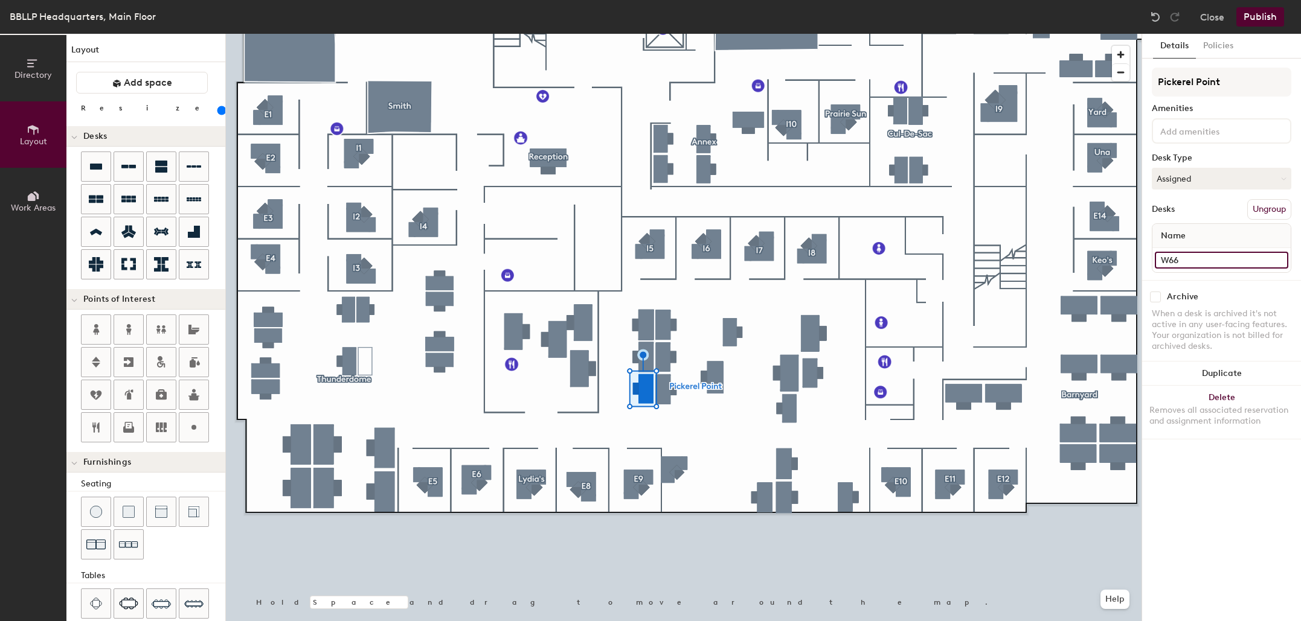
click at [1193, 259] on input "W66" at bounding box center [1220, 260] width 133 height 17
type input "W18"
type input "160"
click at [1213, 256] on input "W31" at bounding box center [1220, 260] width 133 height 17
click at [1210, 260] on input "W31" at bounding box center [1220, 260] width 133 height 17
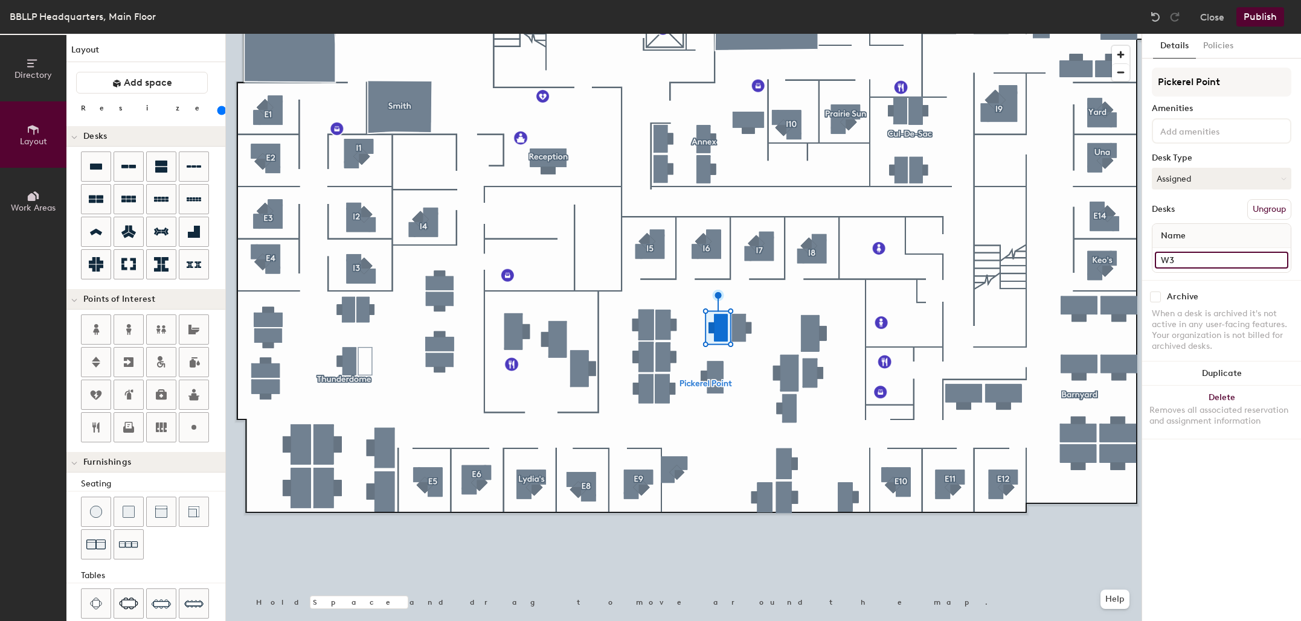
type input "W"
type input "160"
type input "W23"
type input "160"
type input "W23"
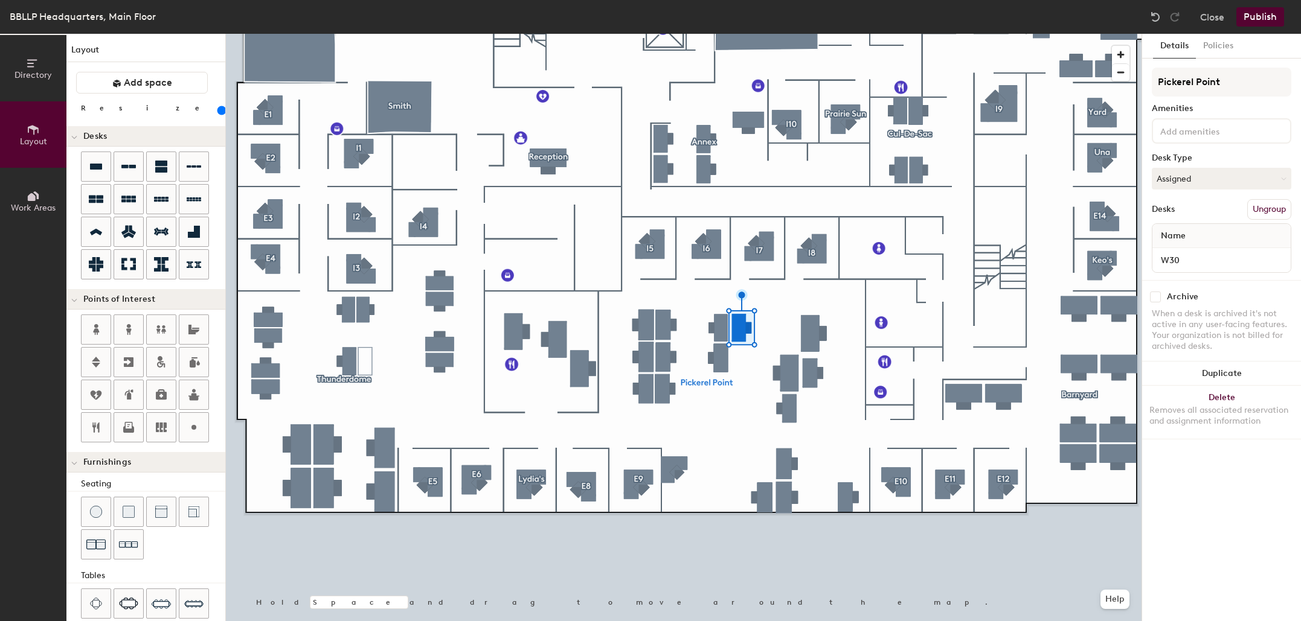
click at [1219, 271] on div "W30" at bounding box center [1221, 260] width 138 height 24
type input "160"
click at [1219, 263] on input "W30" at bounding box center [1220, 260] width 133 height 17
type input "W"
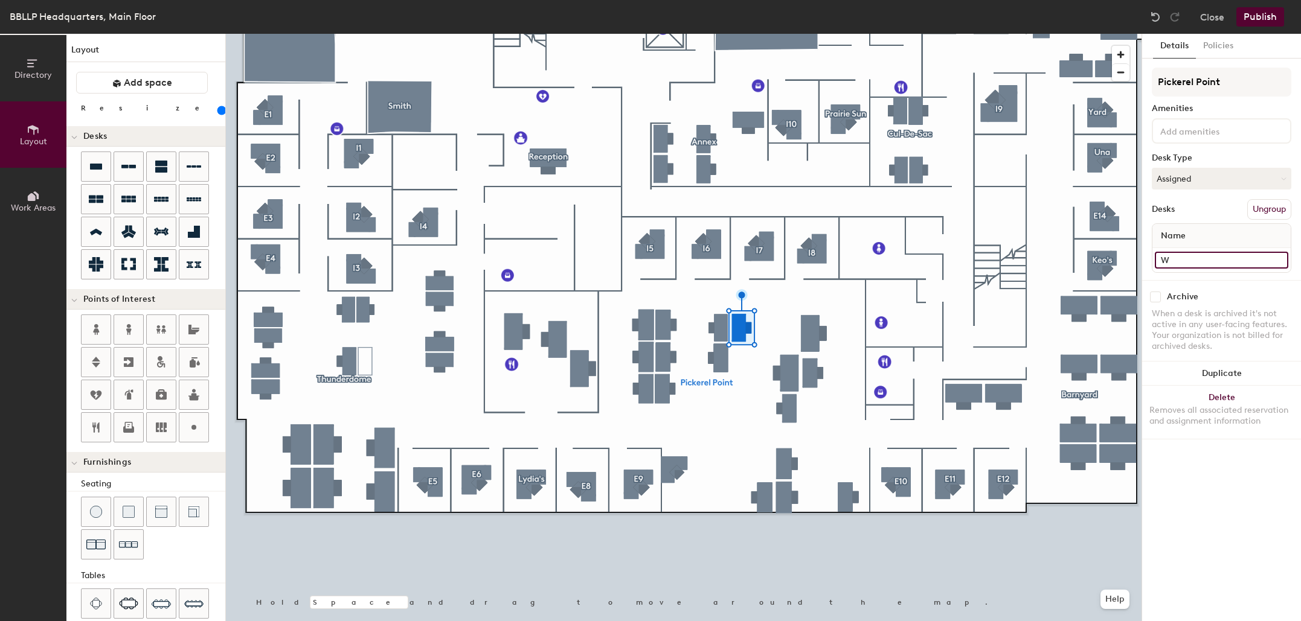
type input "160"
type input "W2"
type input "160"
type input "W25"
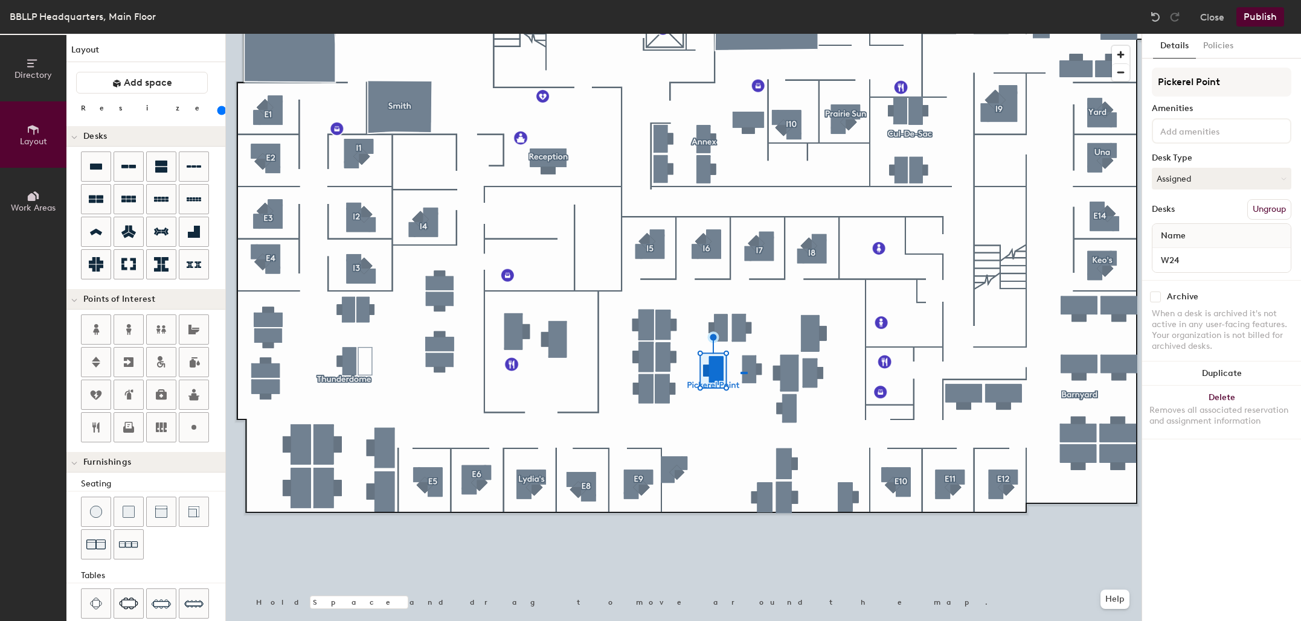
click at [740, 34] on div at bounding box center [683, 34] width 915 height 0
type input "160"
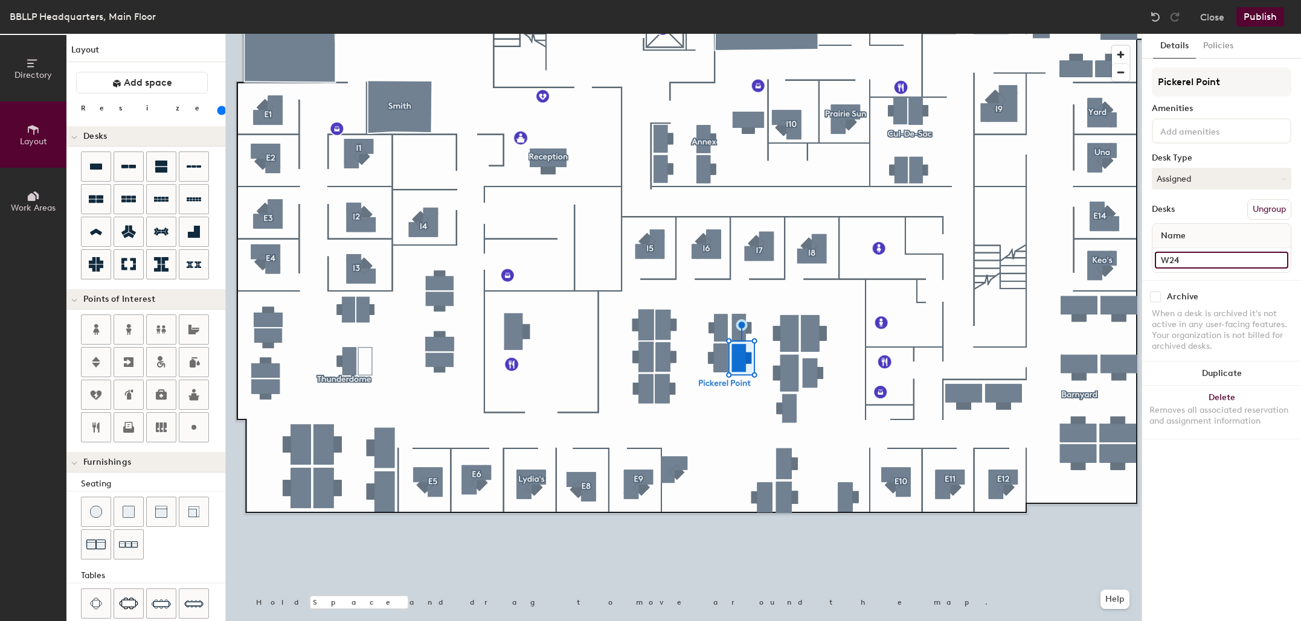
type input "160"
click at [1190, 264] on input "W24" at bounding box center [1220, 260] width 133 height 17
type input "W2"
type input "160"
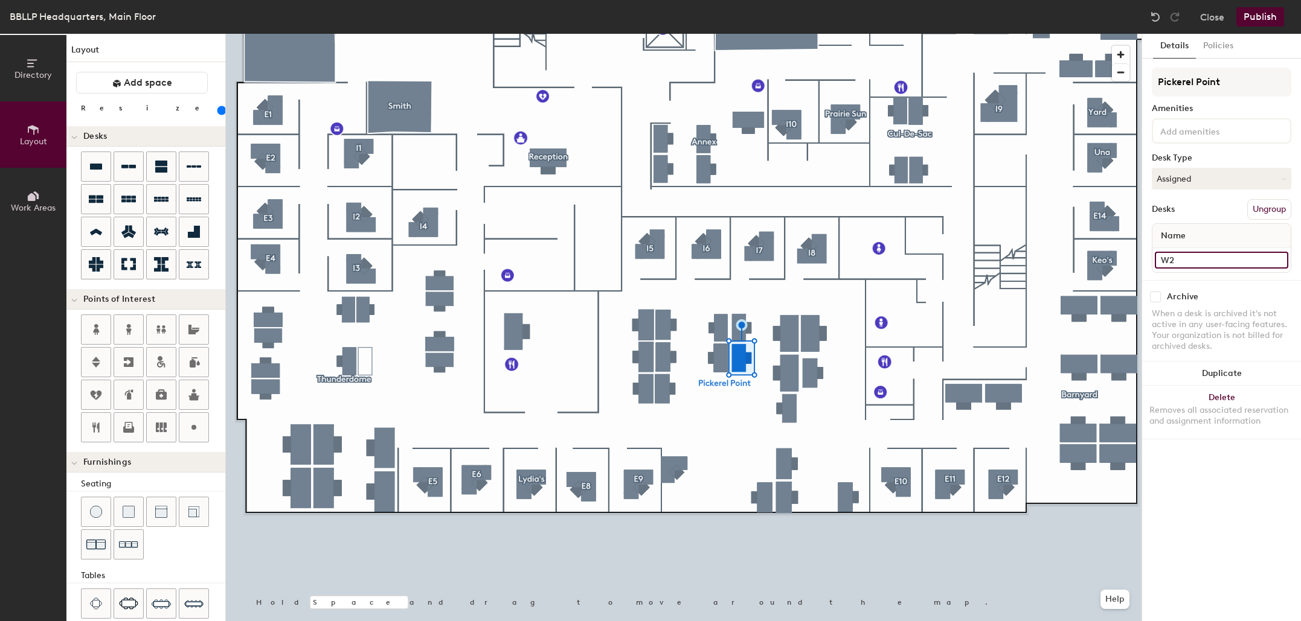
type input "W26"
type input "160"
type input "W26"
type input "160"
click at [1237, 258] on input "W16" at bounding box center [1220, 260] width 133 height 17
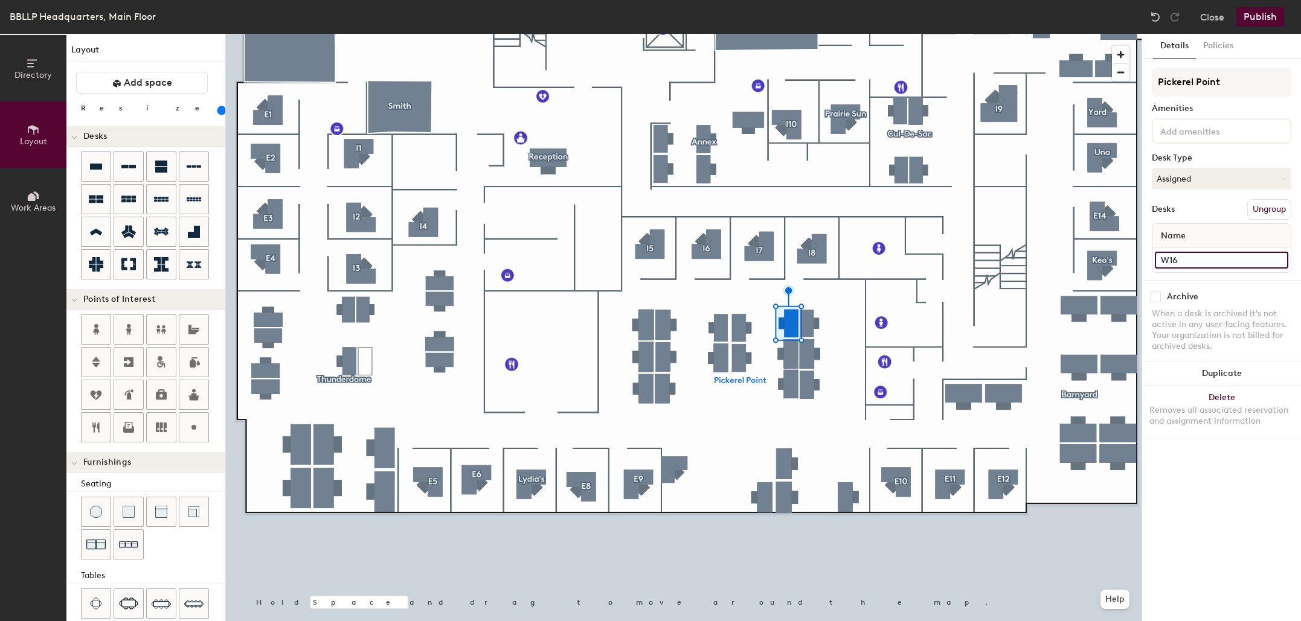
click at [1235, 259] on input "W16" at bounding box center [1220, 260] width 133 height 17
type input "W"
type input "160"
type input "W27"
type input "160"
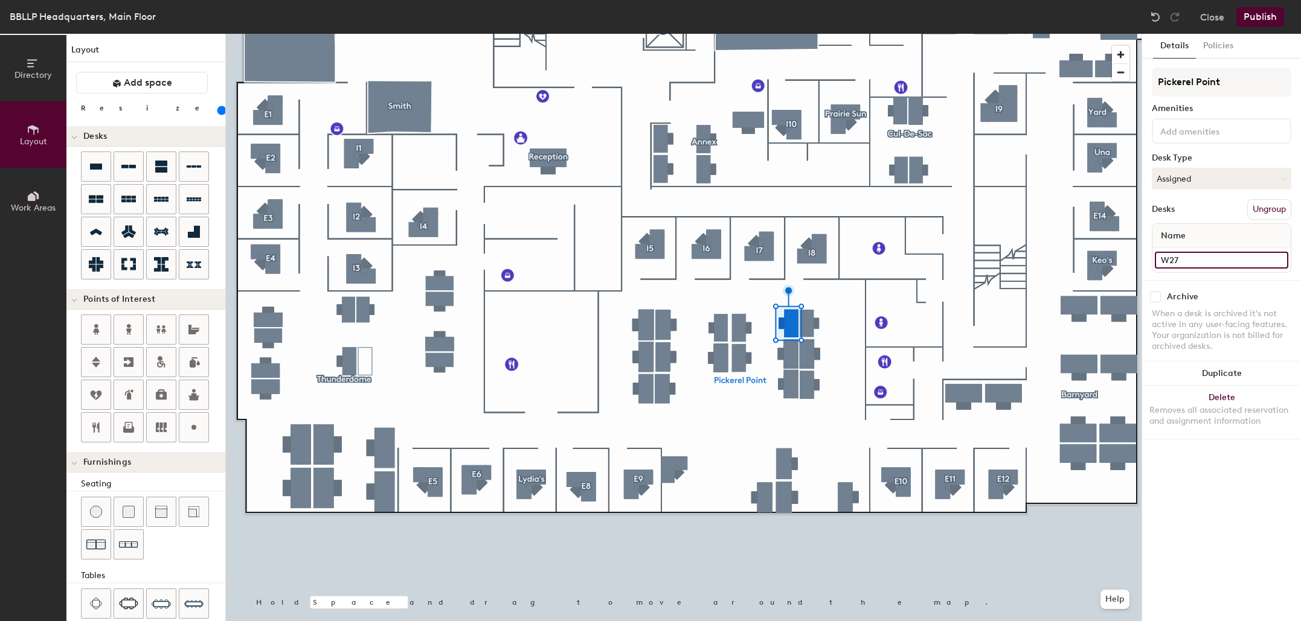
type input "W27"
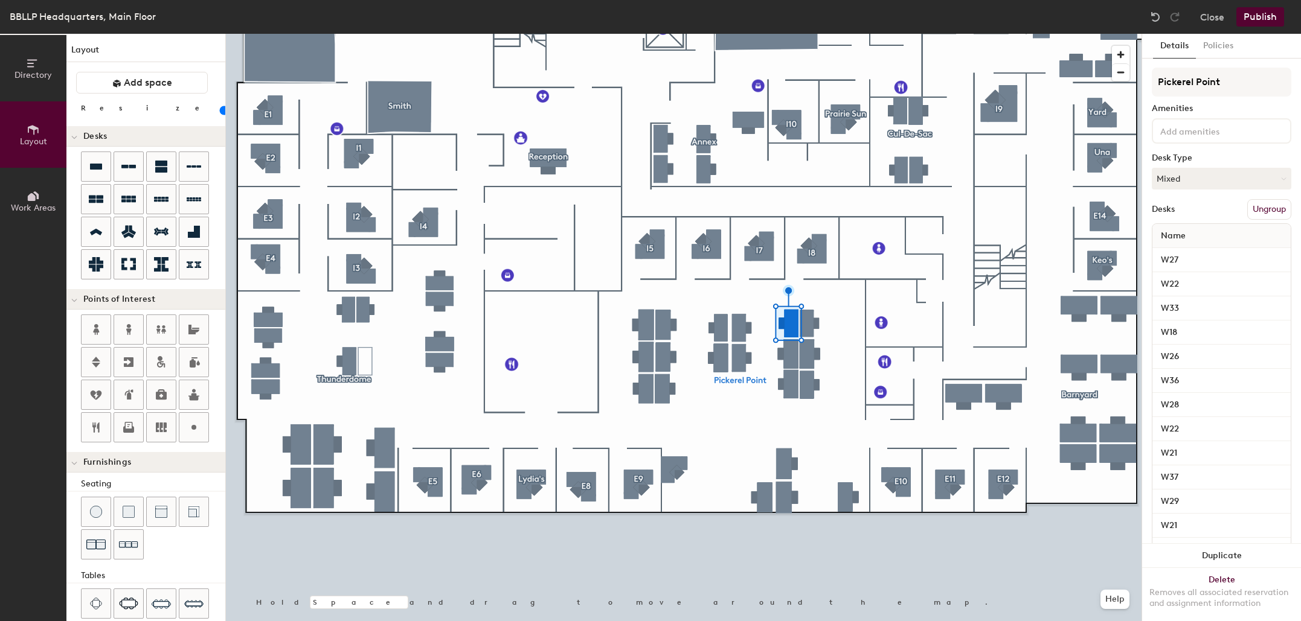
type input "160"
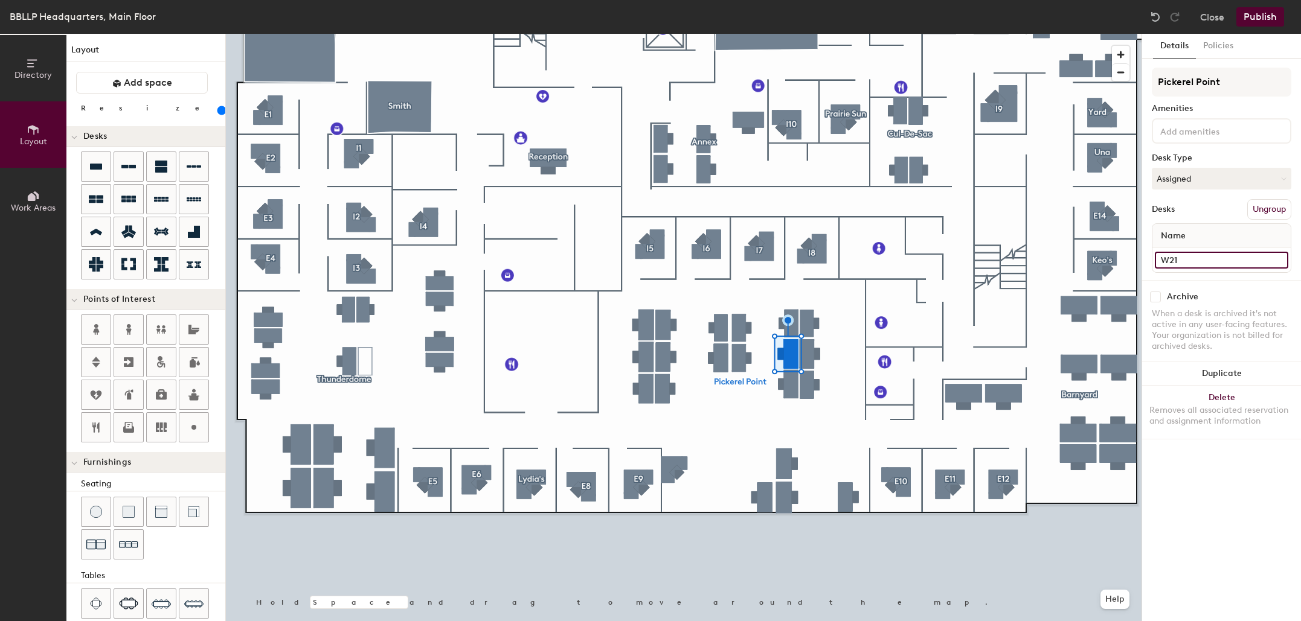
click at [1206, 252] on input "W21" at bounding box center [1220, 260] width 133 height 17
click at [1204, 255] on input "W21" at bounding box center [1220, 260] width 133 height 17
type input "W28"
type input "160"
click at [1213, 260] on input "W22" at bounding box center [1220, 260] width 133 height 17
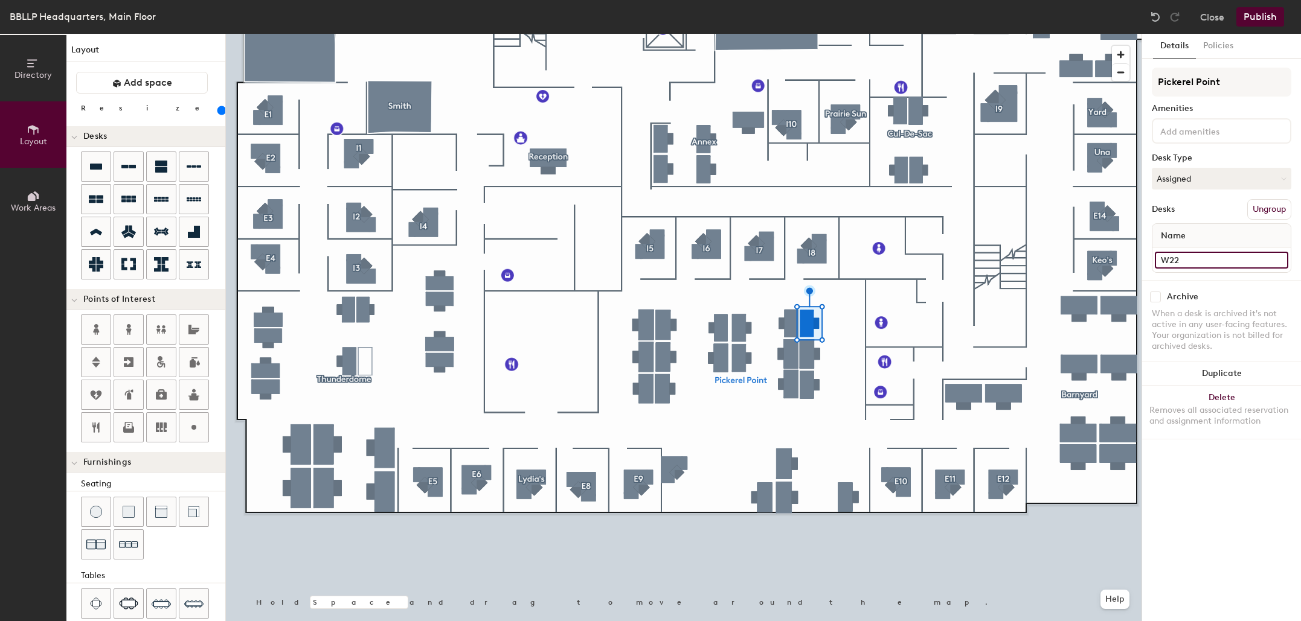
click at [1213, 260] on input "W22" at bounding box center [1220, 260] width 133 height 17
type input "W"
type input "160"
type input "W32"
type input "160"
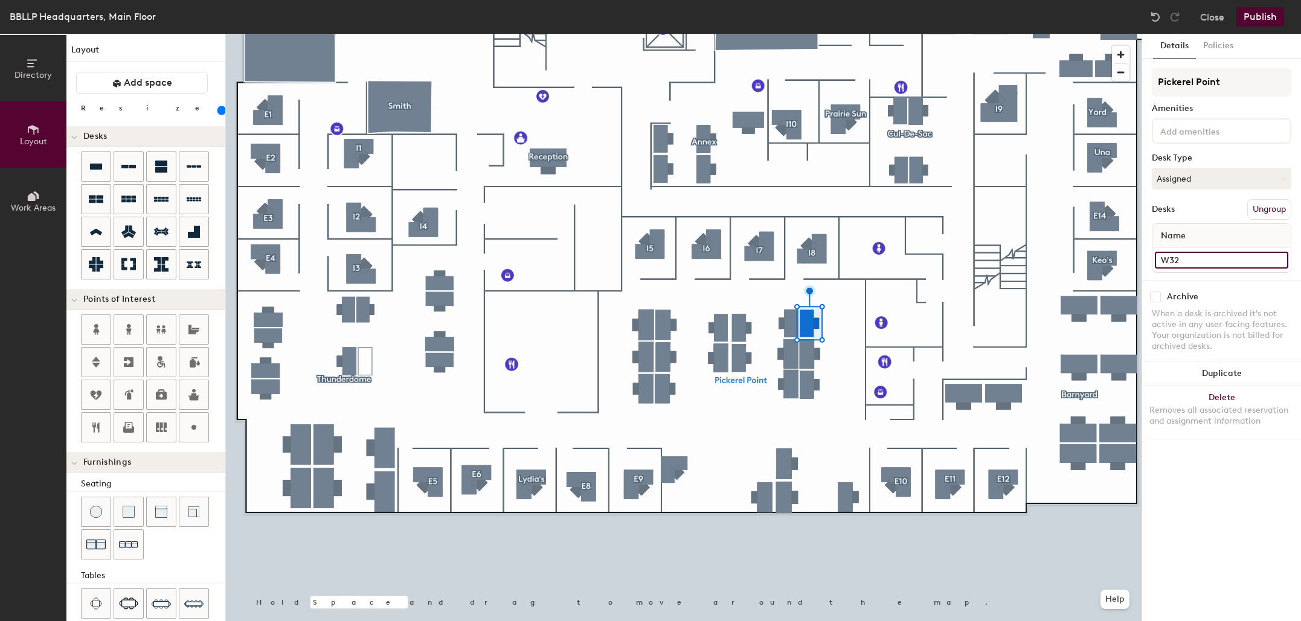
type input "W32"
click at [818, 34] on div at bounding box center [683, 34] width 915 height 0
type input "160"
click at [1194, 262] on input "W18" at bounding box center [1220, 260] width 133 height 17
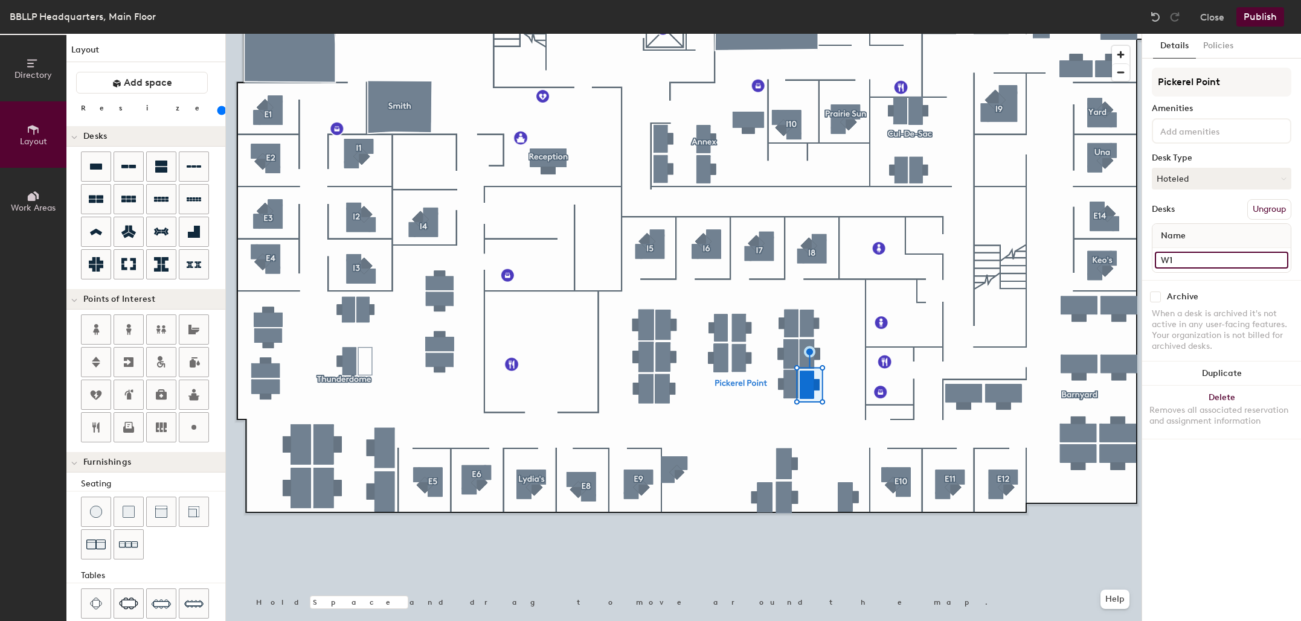
type input "W"
type input "160"
type input "W34"
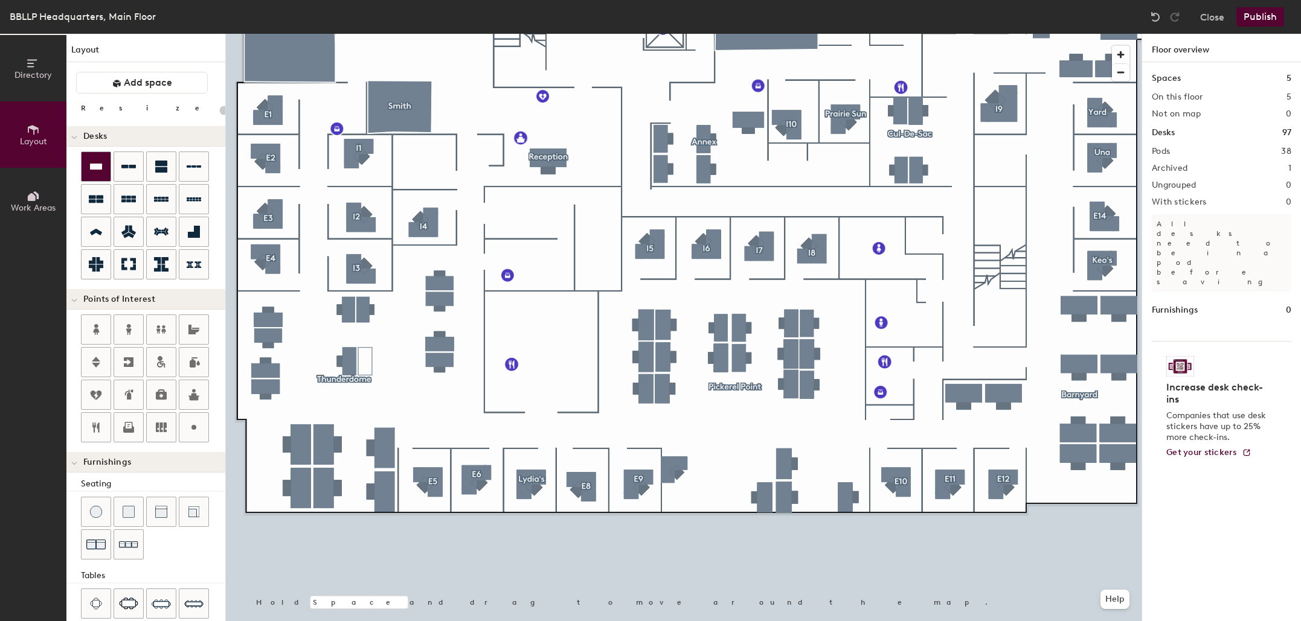
click at [97, 171] on icon at bounding box center [96, 166] width 14 height 14
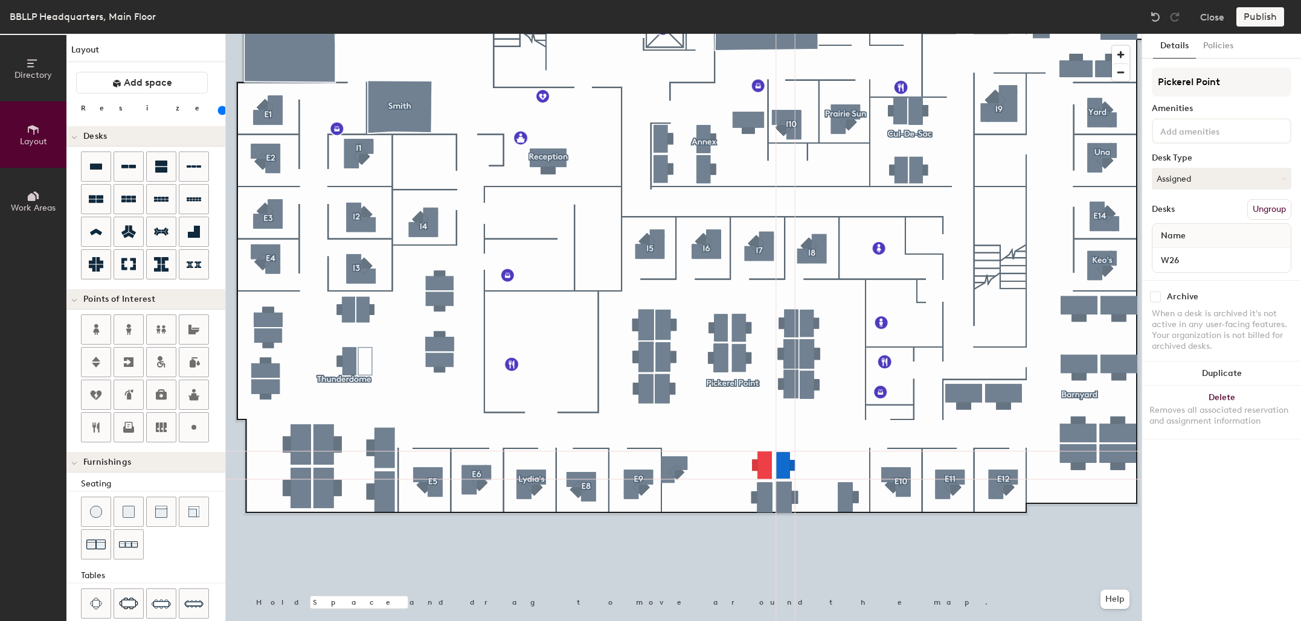
click at [761, 34] on div at bounding box center [683, 34] width 915 height 0
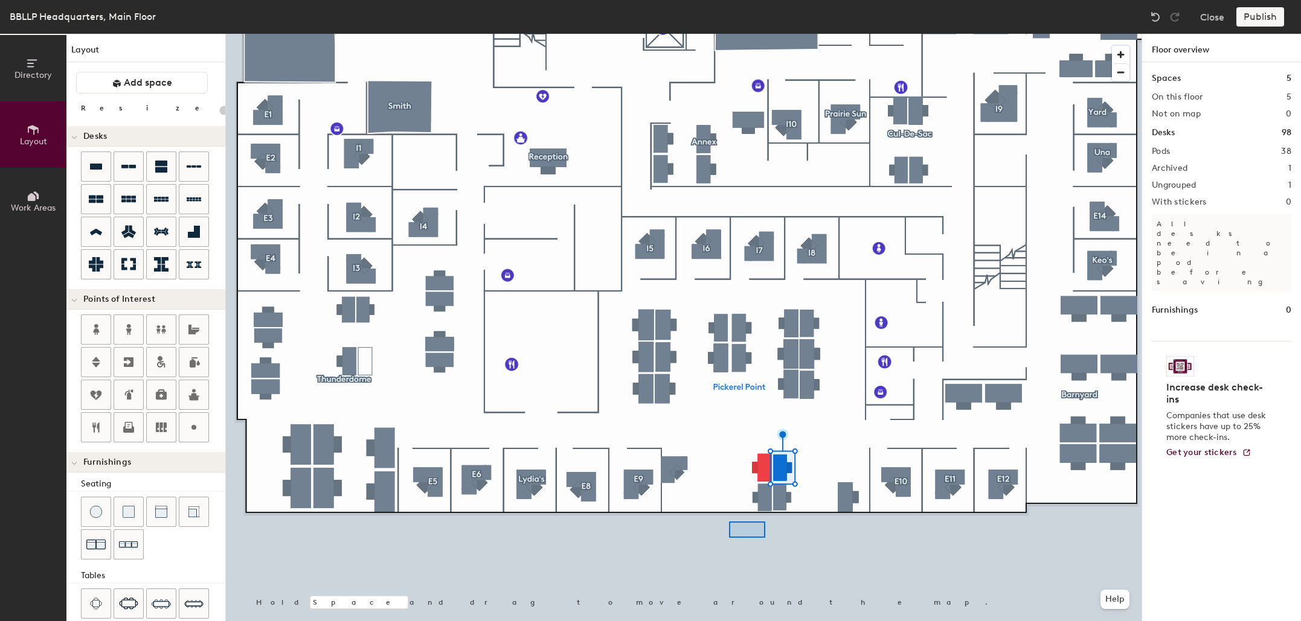
type input "20"
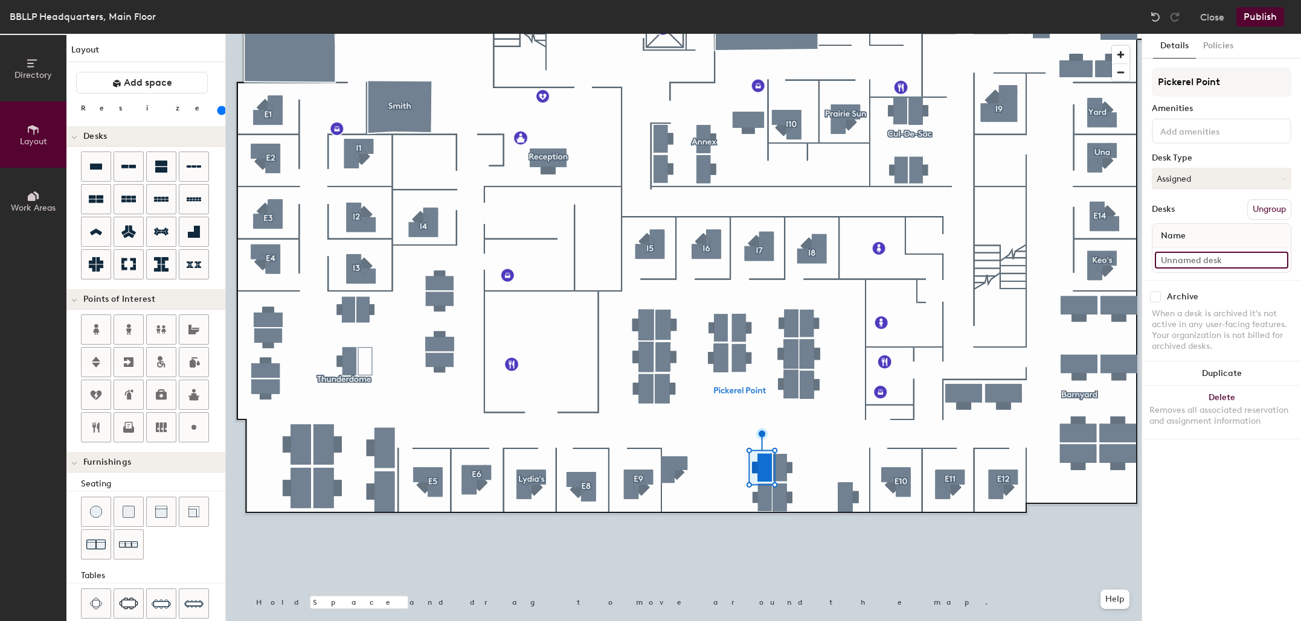
type input "160"
click at [1203, 255] on input at bounding box center [1220, 260] width 133 height 17
type input "W"
type input "160"
type input "W30"
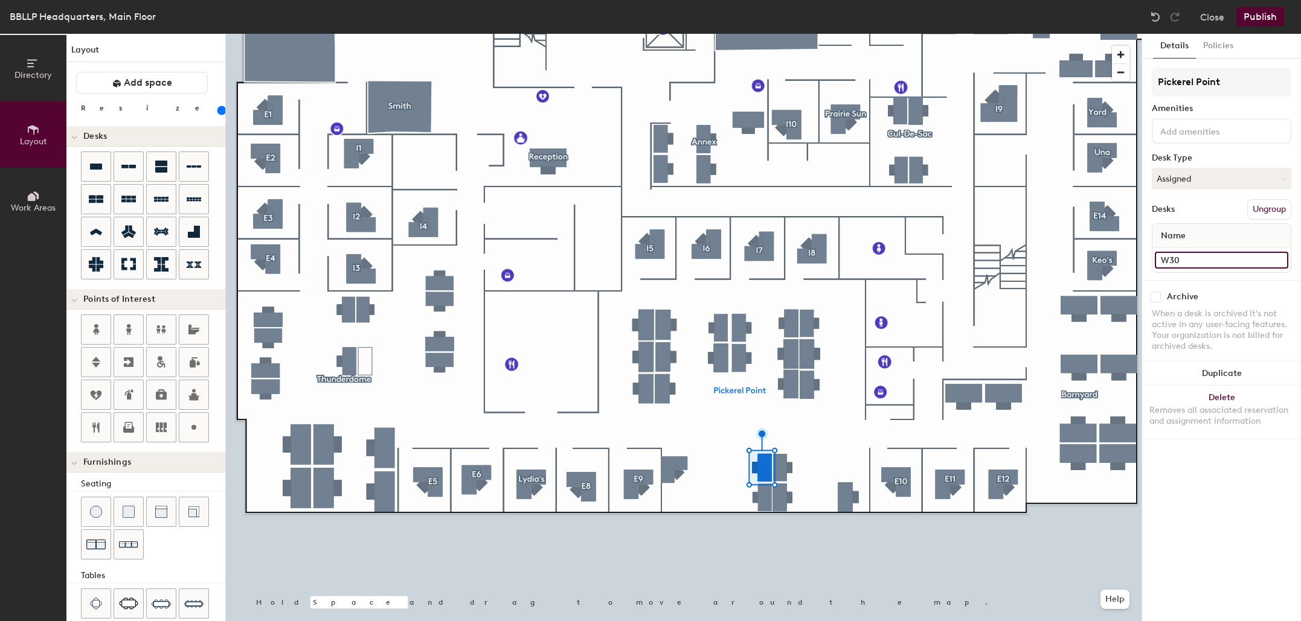
type input "160"
type input "W30"
type input "160"
click at [1212, 267] on input "W28" at bounding box center [1220, 260] width 133 height 17
click at [1210, 261] on input "W28" at bounding box center [1220, 260] width 133 height 17
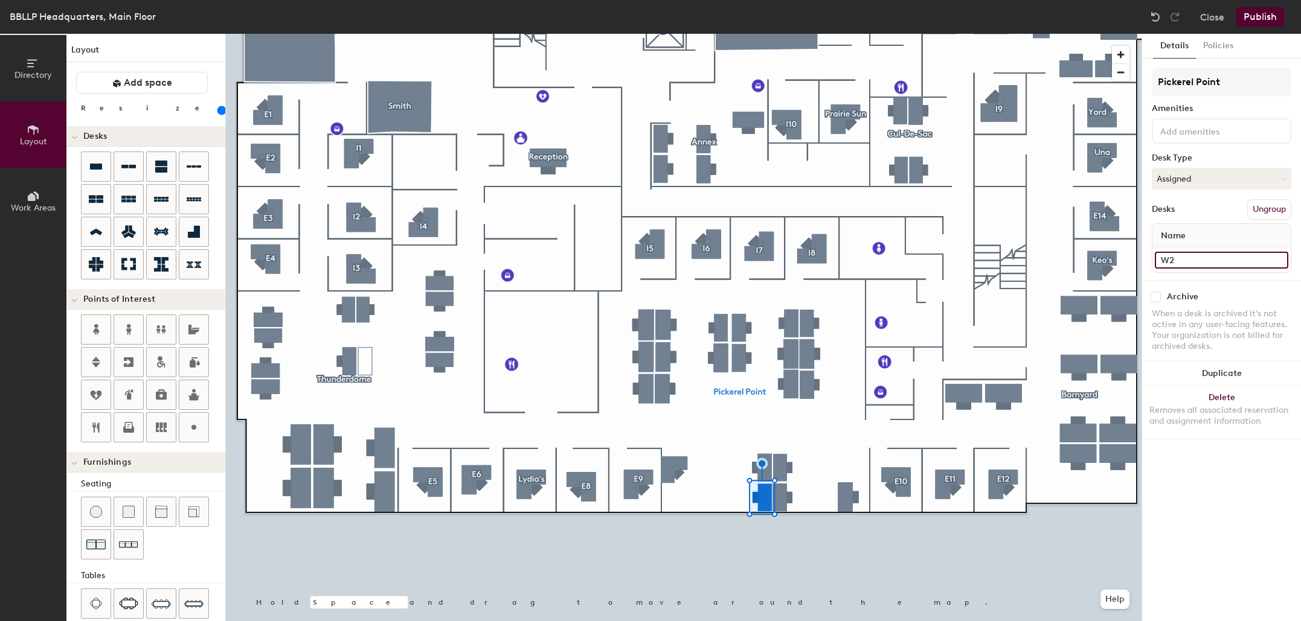
type input "W"
type input "160"
type input "W31"
type input "160"
type input "W31"
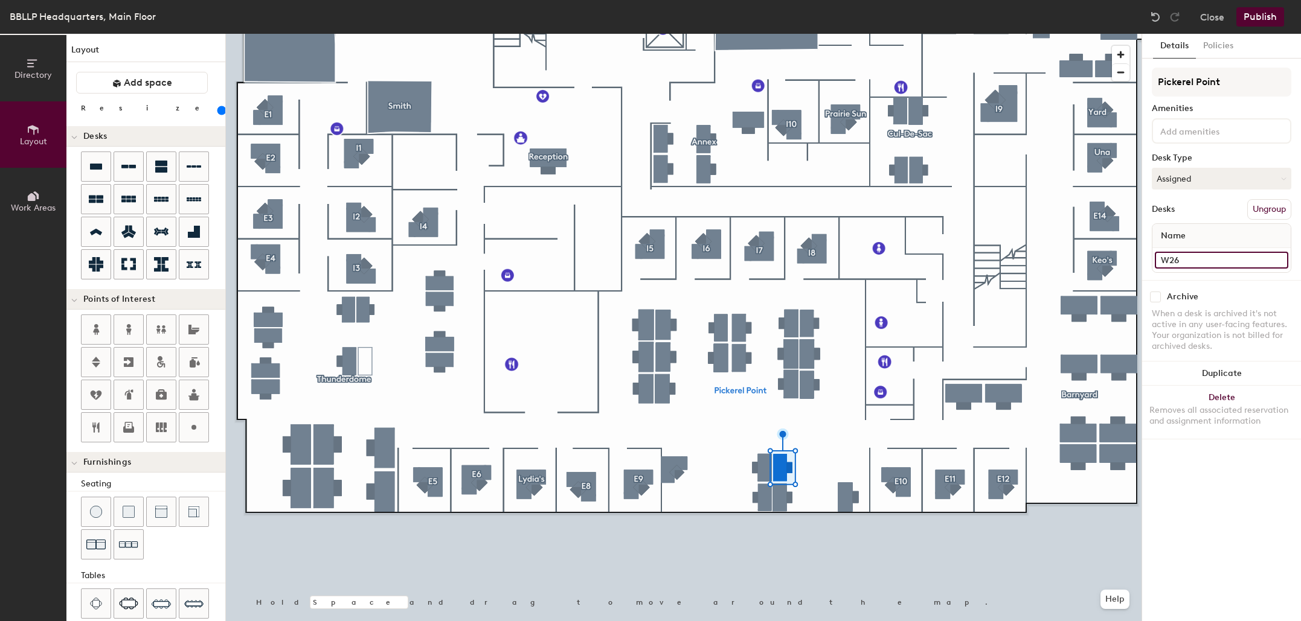
type input "160"
click at [1196, 266] on input "W26" at bounding box center [1220, 260] width 133 height 17
click at [1196, 262] on input "W26" at bounding box center [1220, 260] width 133 height 17
type input "W"
type input "160"
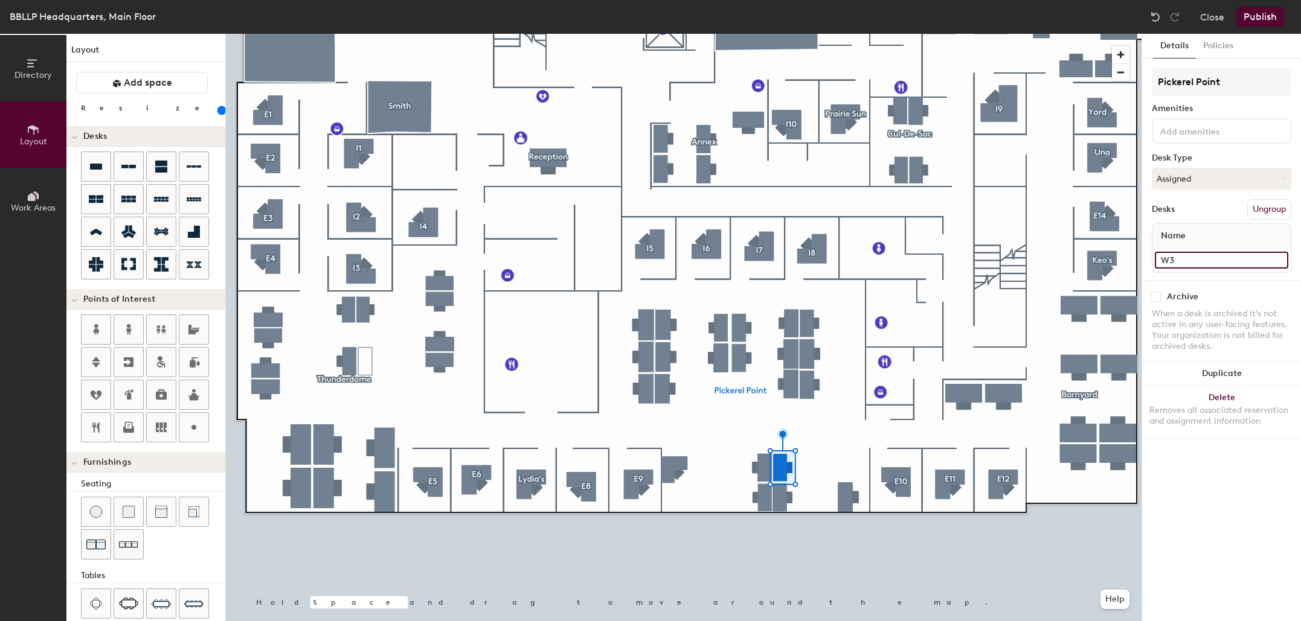
type input "W35"
type input "160"
type input "W35"
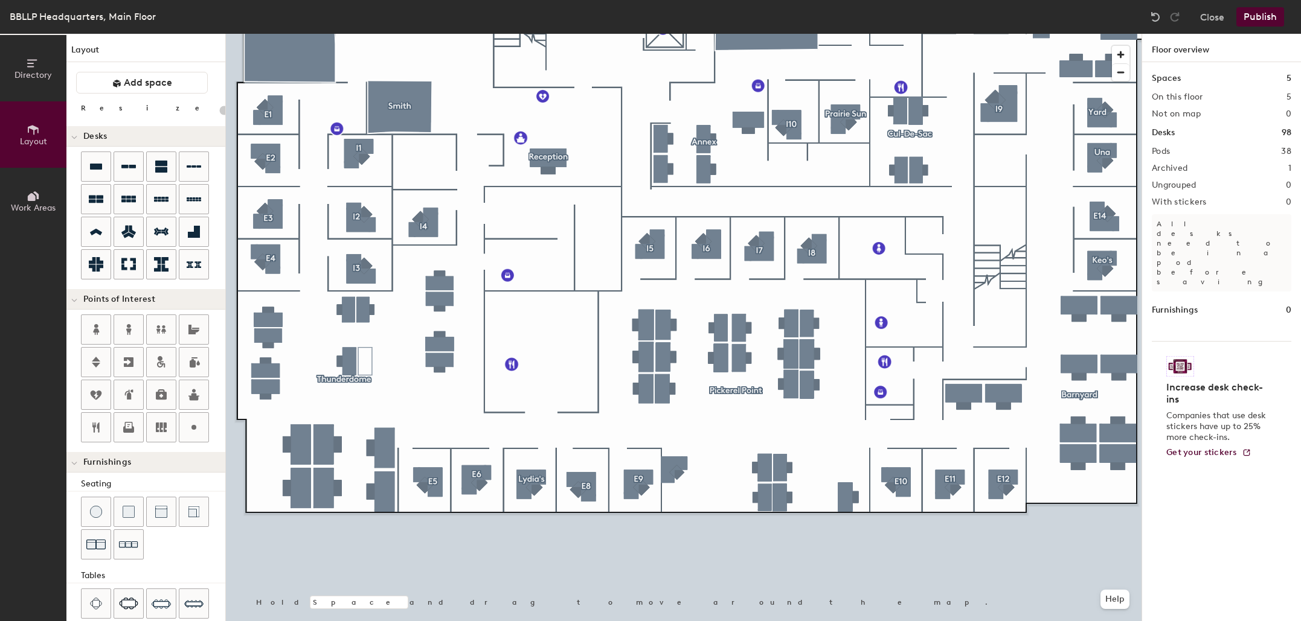
click at [1261, 19] on button "Publish" at bounding box center [1260, 16] width 48 height 19
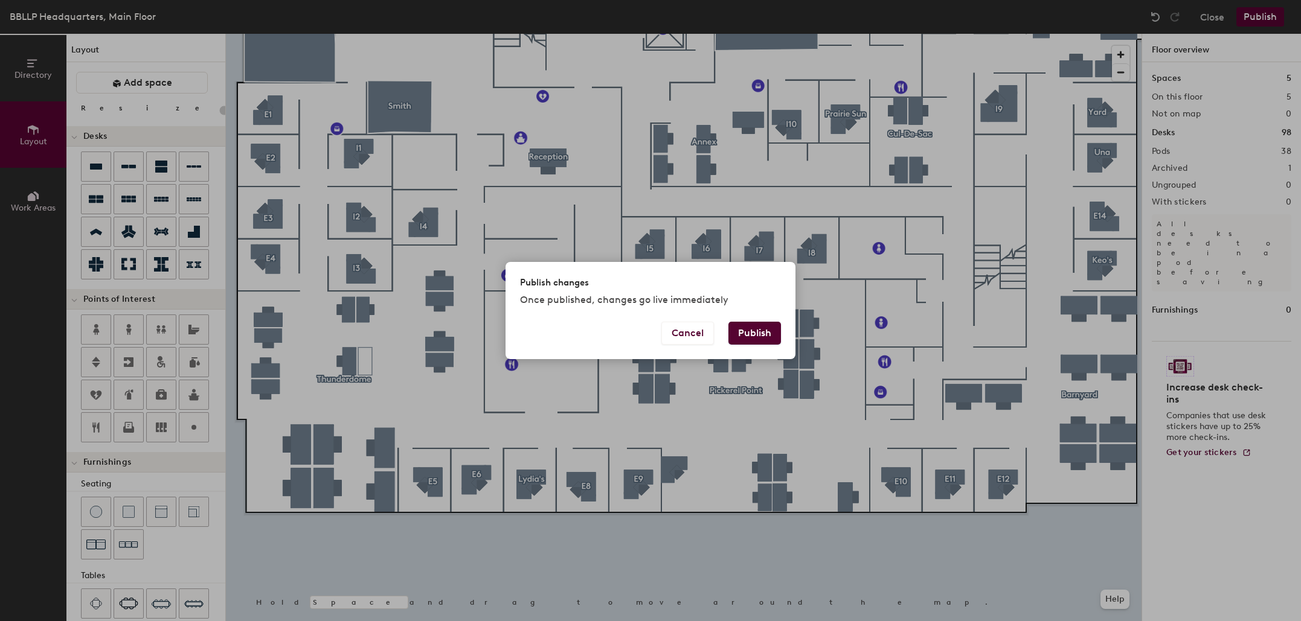
click at [749, 337] on button "Publish" at bounding box center [754, 333] width 53 height 23
type input "20"
